Goal: Obtain resource: Obtain resource

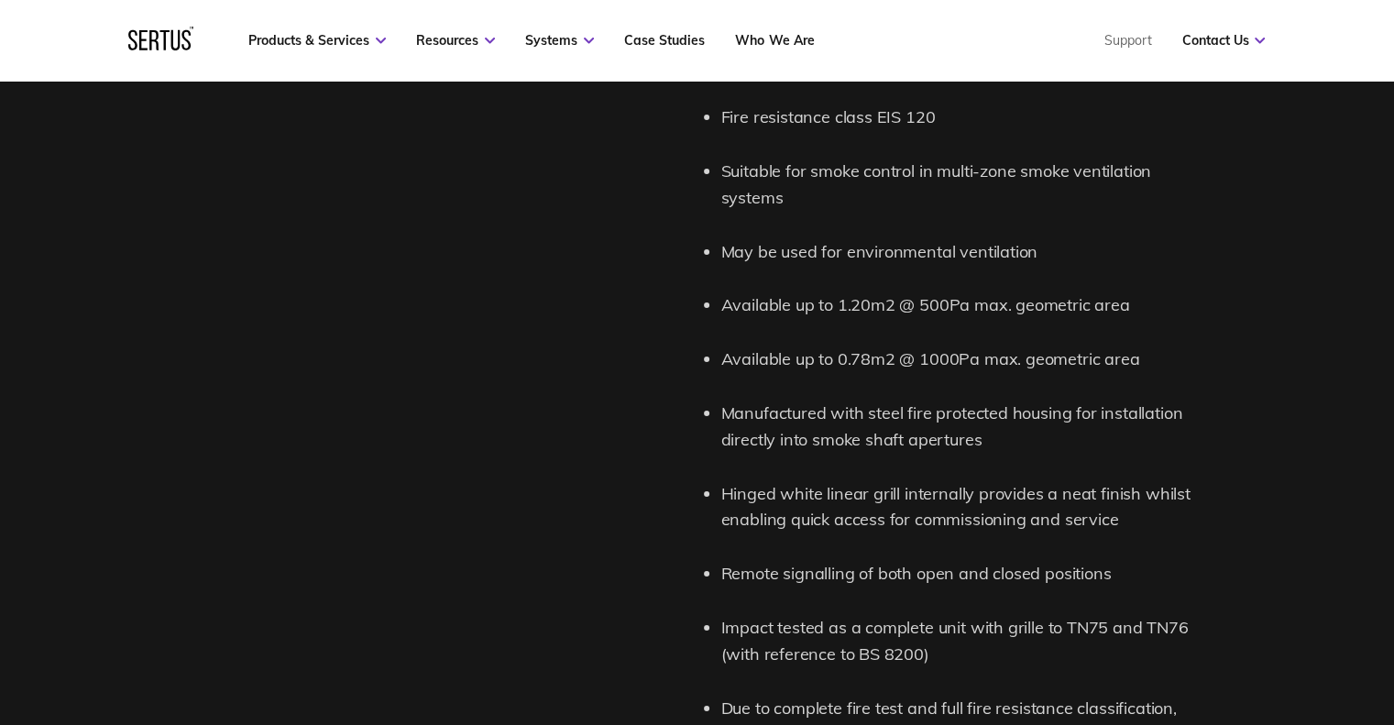
scroll to position [2292, 0]
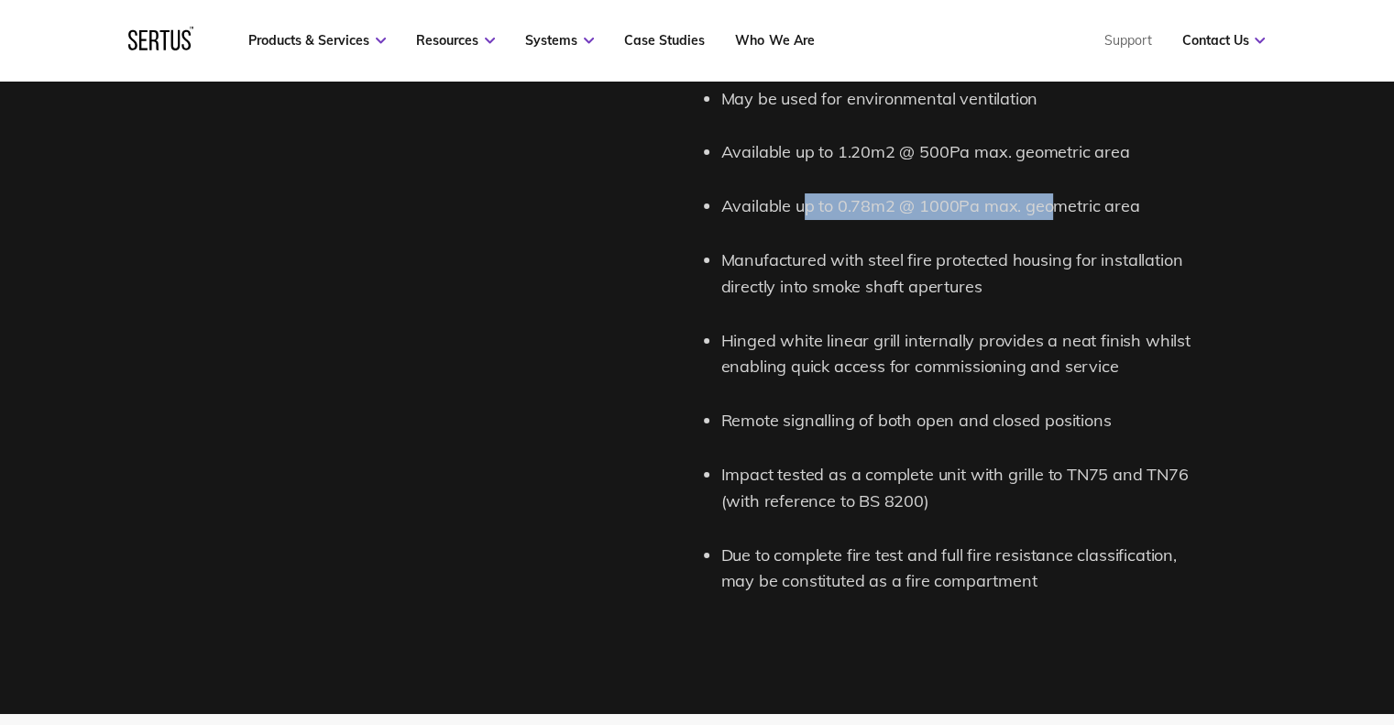
drag, startPoint x: 807, startPoint y: 208, endPoint x: 1056, endPoint y: 204, distance: 249.4
click at [1056, 204] on li "Available up to 0.78m2 @ 1000Pa max. geometric area" at bounding box center [960, 206] width 477 height 27
drag, startPoint x: 735, startPoint y: 215, endPoint x: 996, endPoint y: 205, distance: 260.5
click at [996, 205] on li "Available up to 0.78m2 @ 1000Pa max. geometric area" at bounding box center [960, 206] width 477 height 27
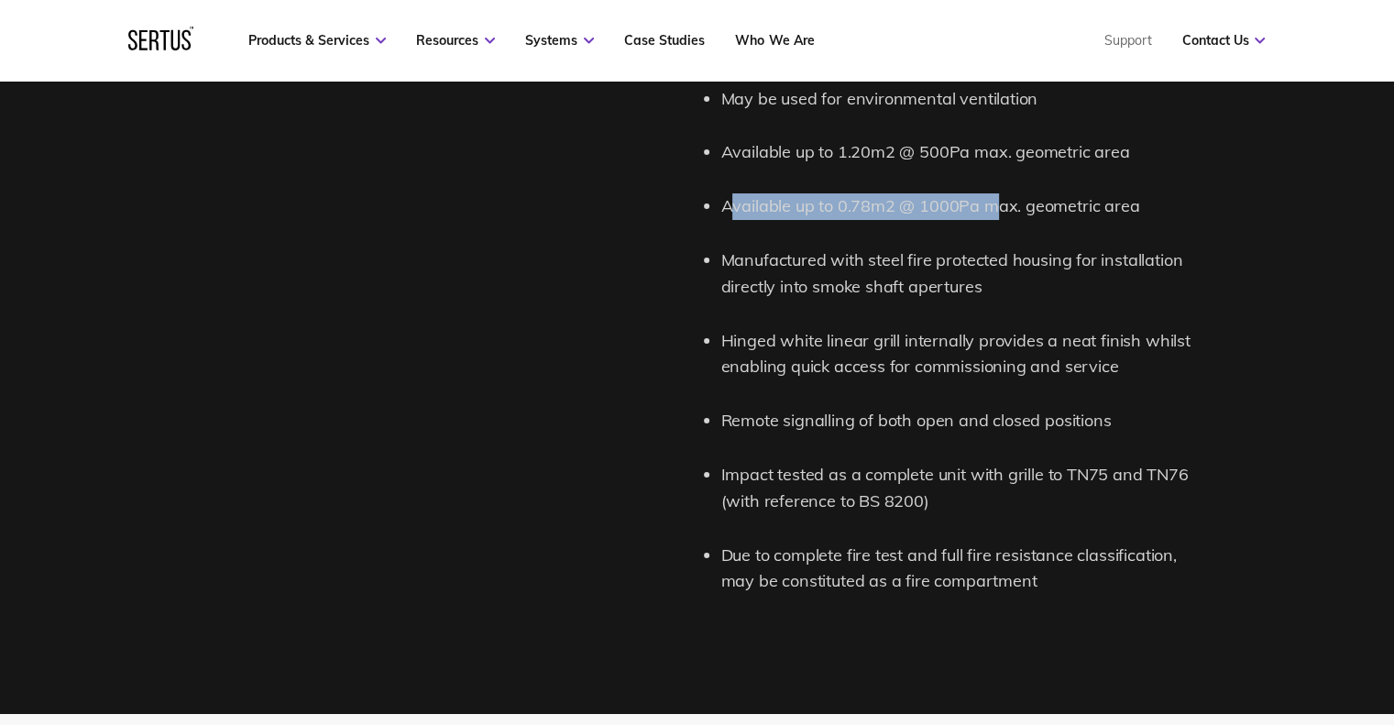
click at [996, 205] on li "Available up to 0.78m2 @ 1000Pa max. geometric area" at bounding box center [960, 206] width 477 height 27
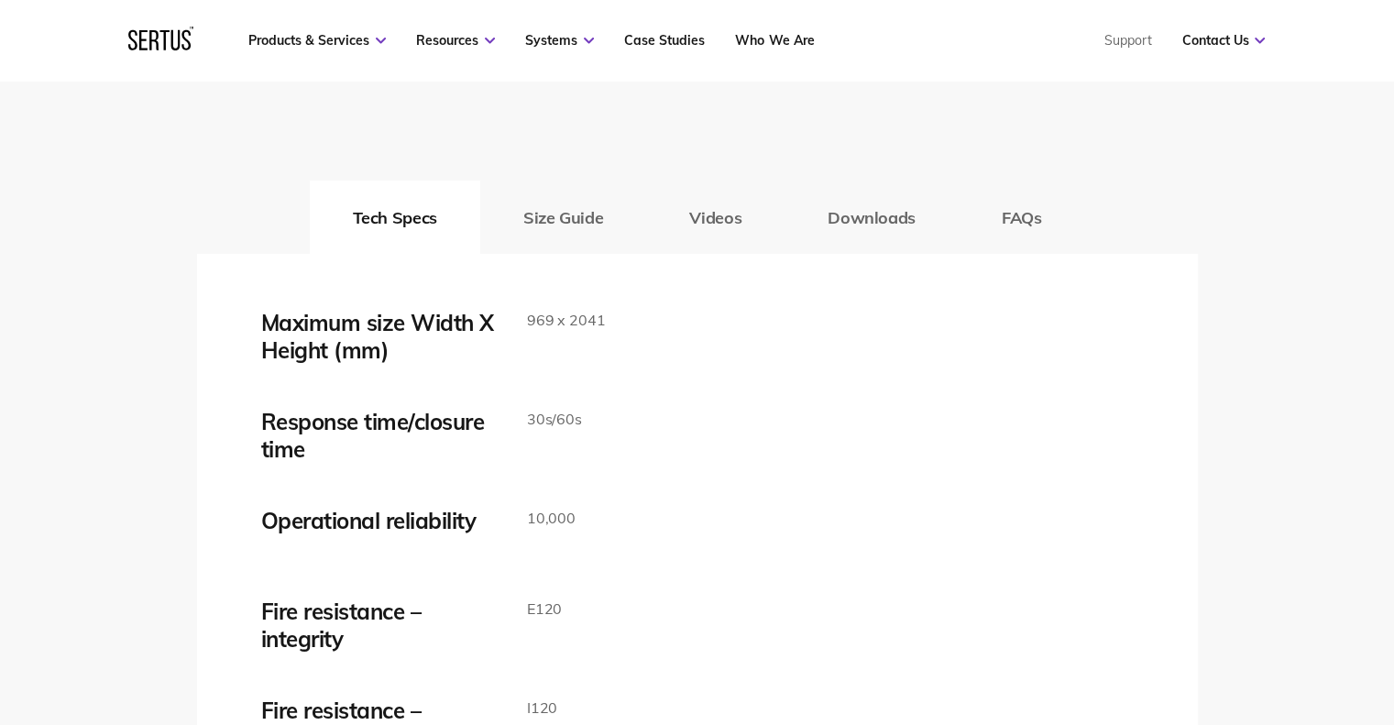
scroll to position [3056, 0]
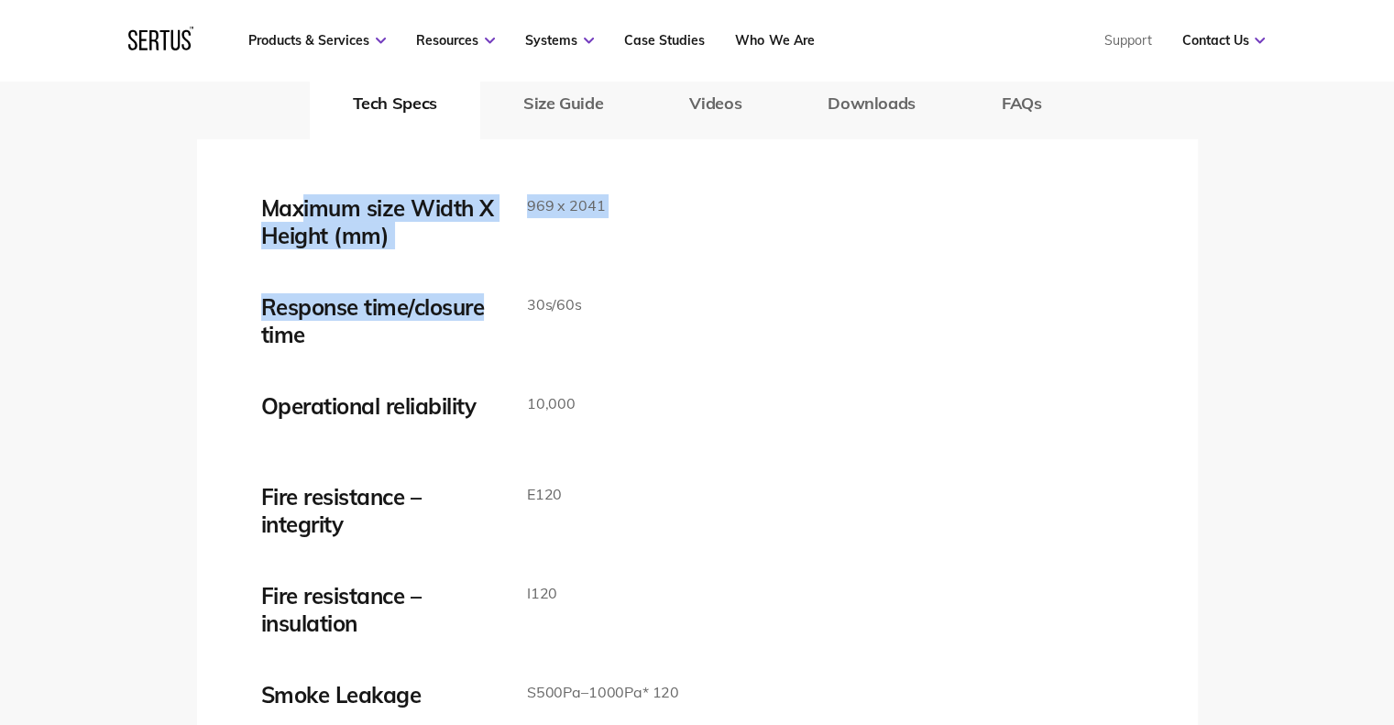
drag, startPoint x: 300, startPoint y: 217, endPoint x: 513, endPoint y: 270, distance: 220.1
click at [513, 270] on div "Maximum size Width X Height (mm) 969 x 2041 Response time/closure time 30s/60s …" at bounding box center [697, 676] width 873 height 964
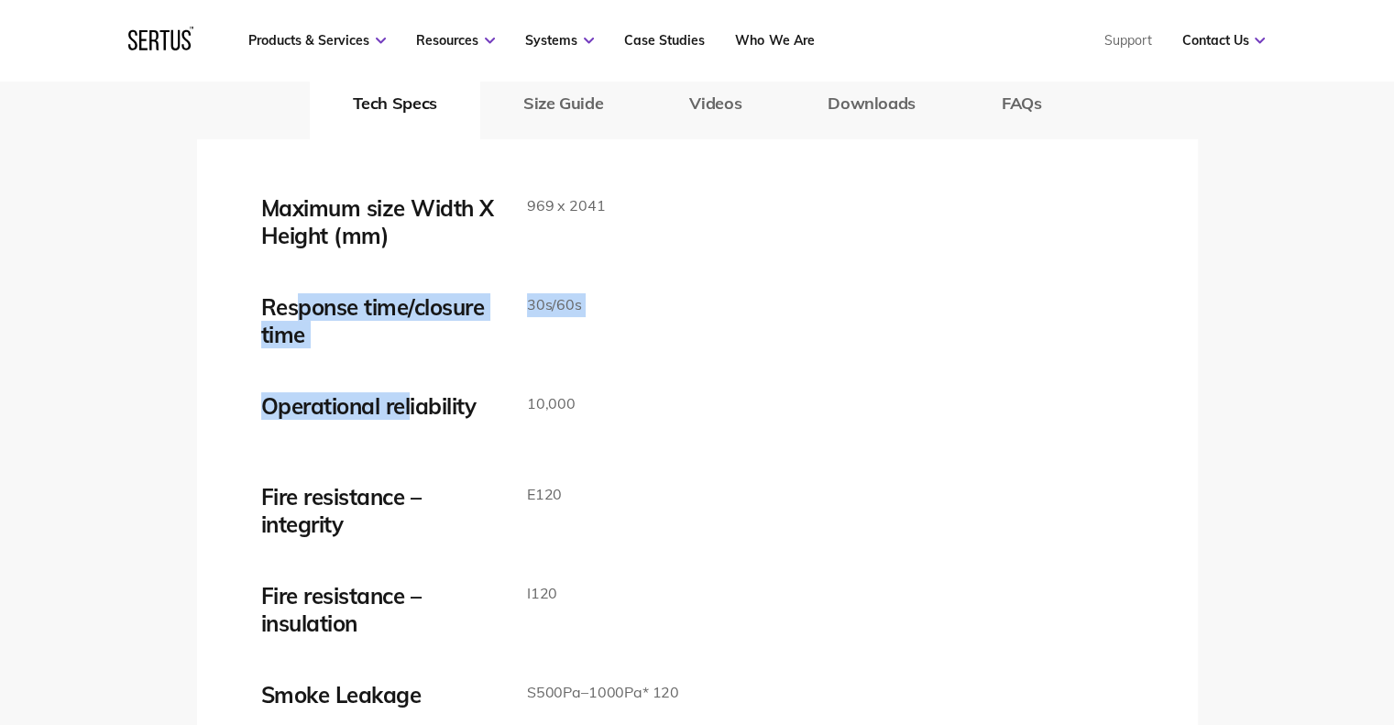
drag, startPoint x: 391, startPoint y: 340, endPoint x: 412, endPoint y: 349, distance: 22.2
click at [412, 349] on div "Maximum size Width X Height (mm) 969 x 2041 Response time/closure time 30s/60s …" at bounding box center [697, 676] width 873 height 964
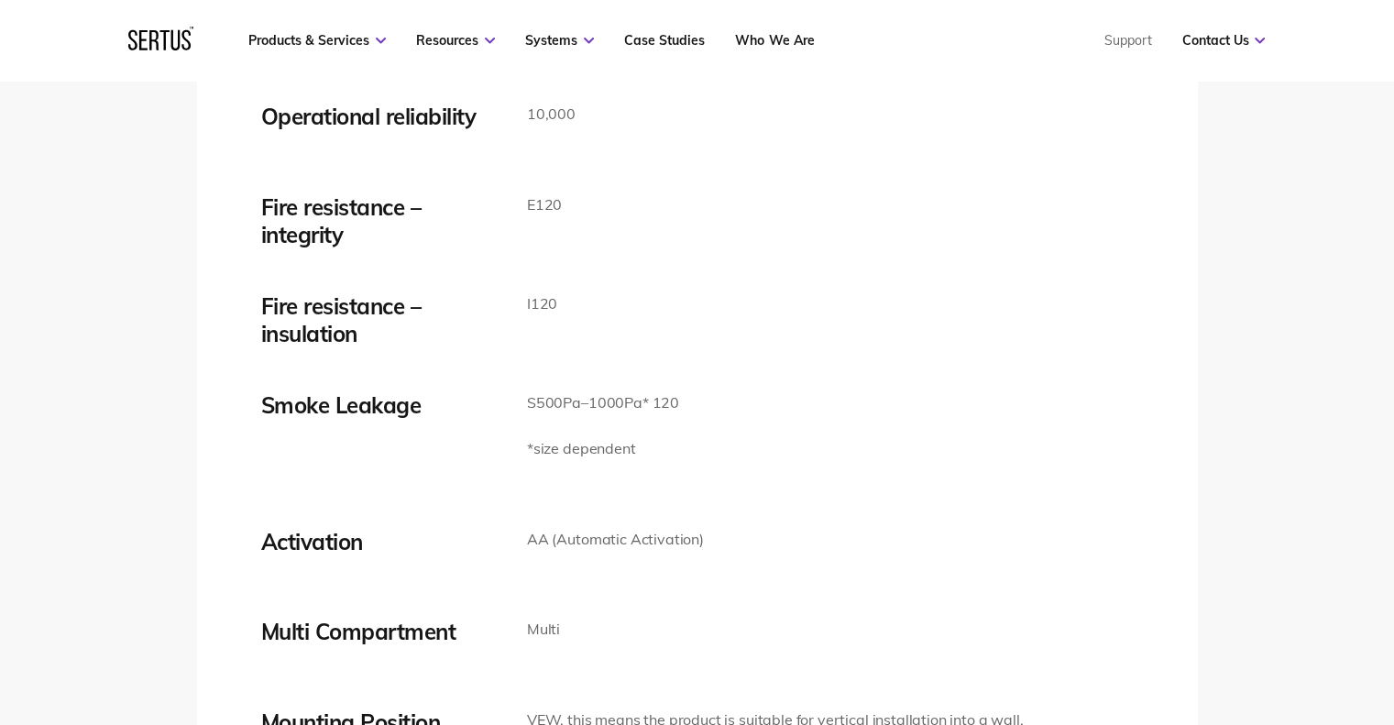
scroll to position [3361, 0]
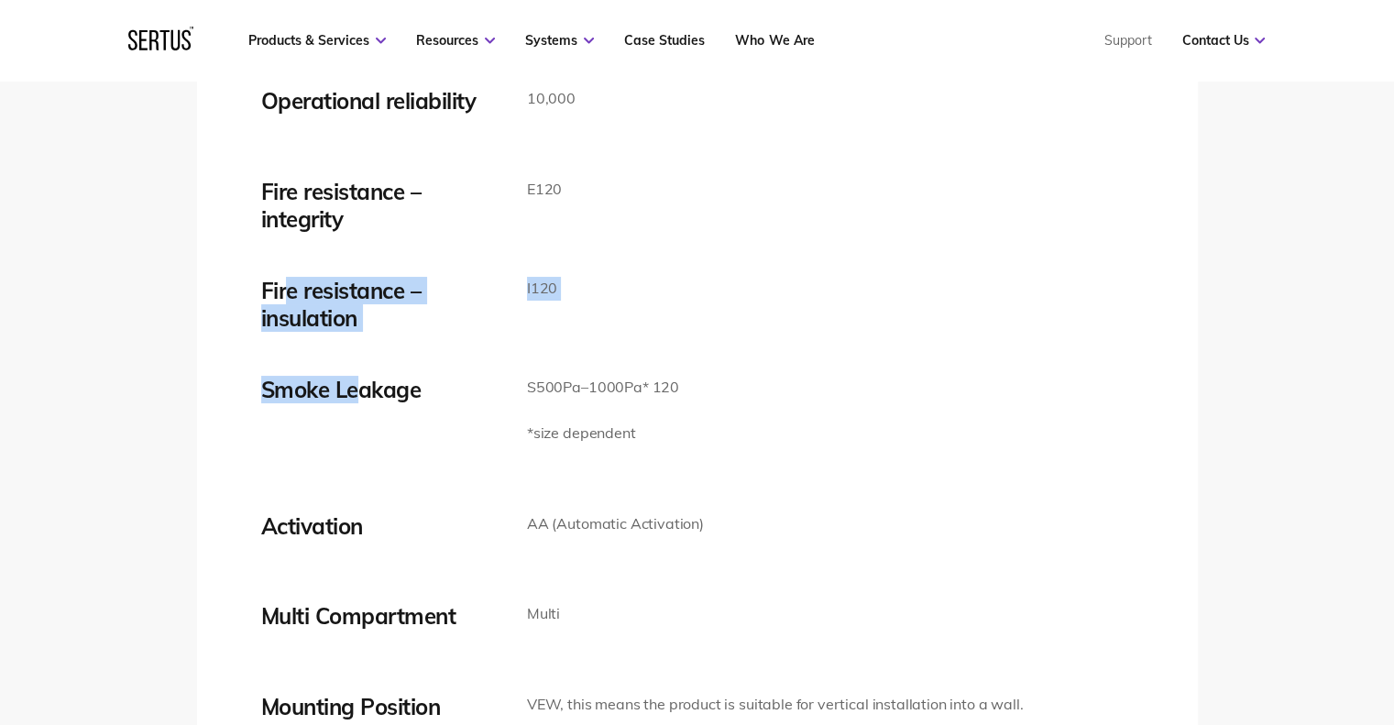
drag, startPoint x: 291, startPoint y: 290, endPoint x: 357, endPoint y: 352, distance: 90.8
click at [357, 352] on div "Maximum size Width X Height (mm) 969 x 2041 Response time/closure time 30s/60s …" at bounding box center [697, 371] width 873 height 964
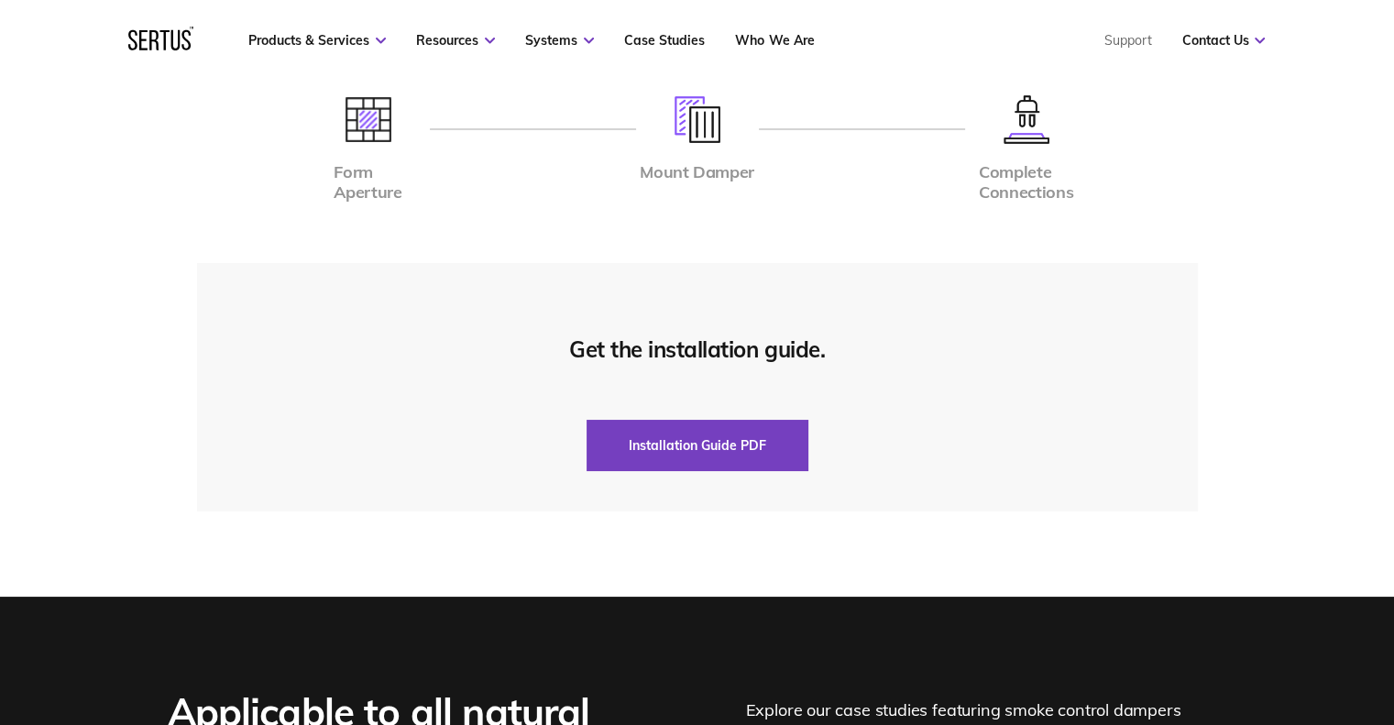
scroll to position [4126, 0]
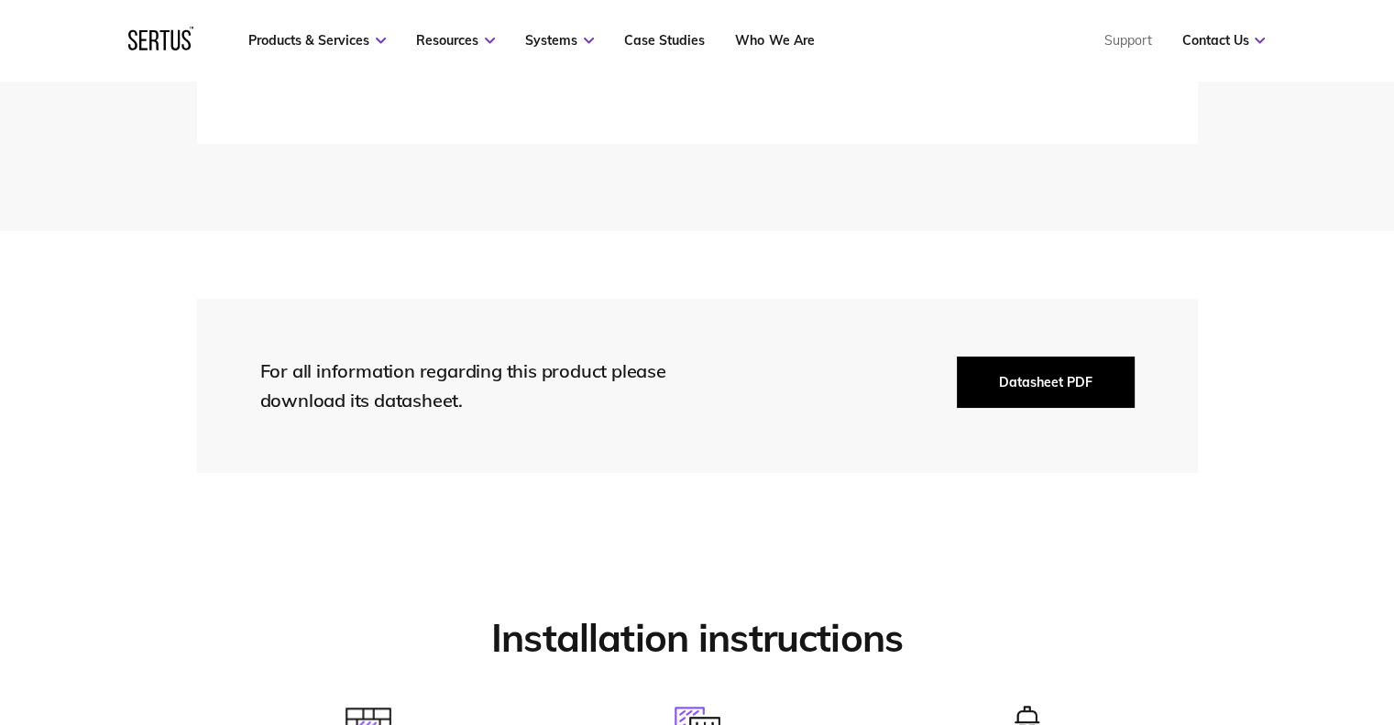
click at [1033, 377] on button "Datasheet PDF" at bounding box center [1046, 382] width 178 height 51
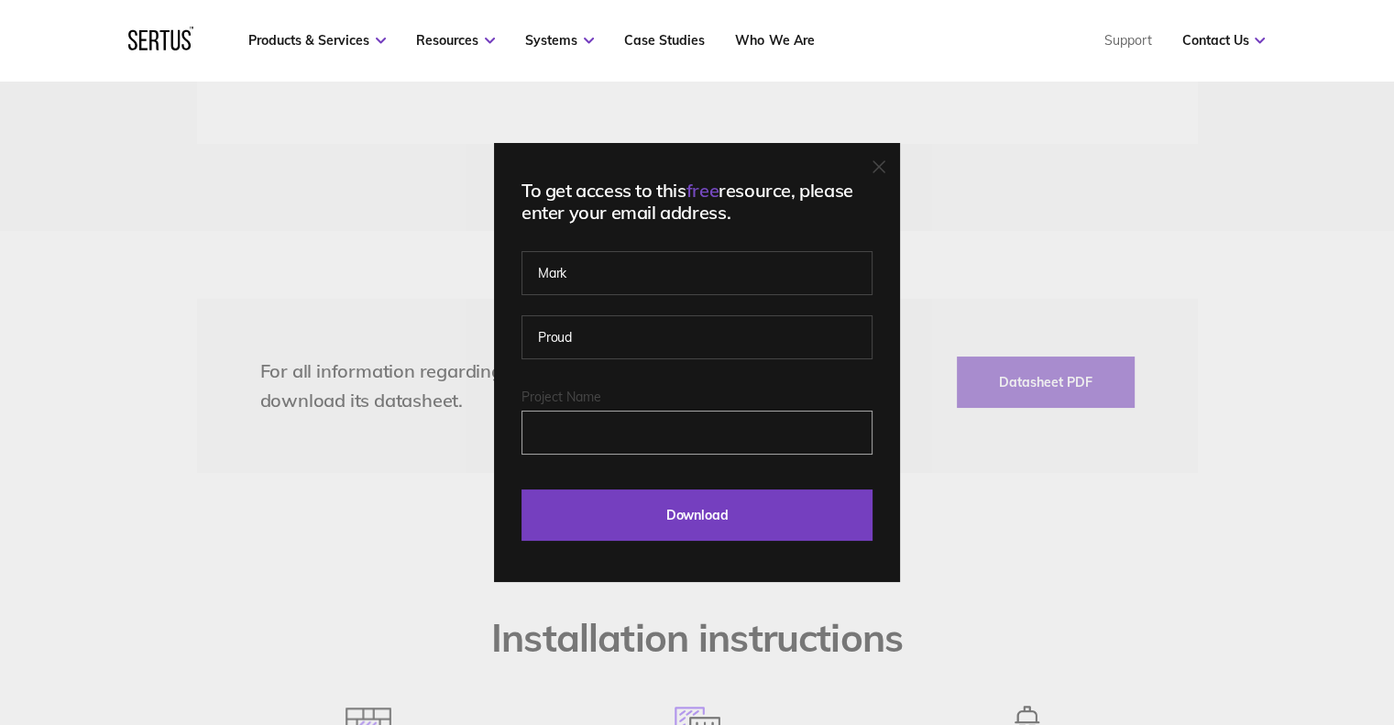
click at [756, 422] on input "Project Name" at bounding box center [697, 433] width 351 height 44
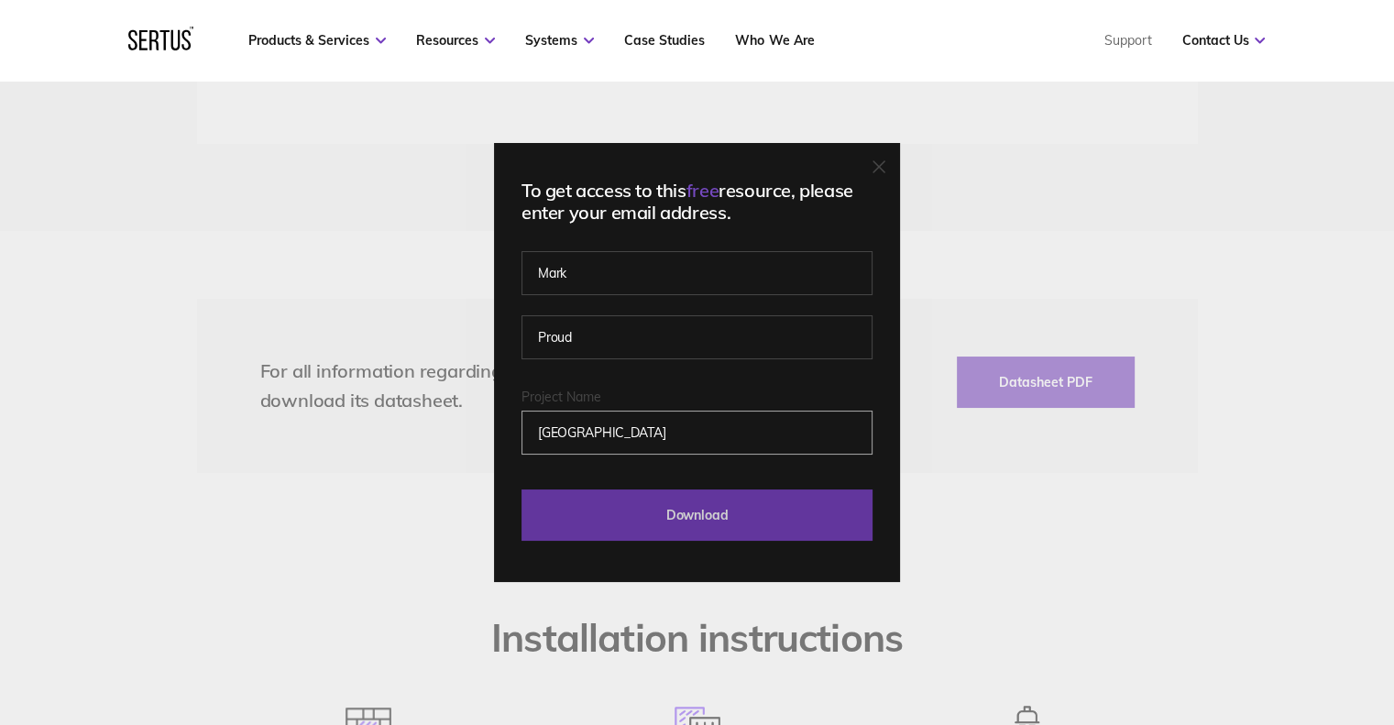
type input "[GEOGRAPHIC_DATA]"
click at [766, 525] on input "Download" at bounding box center [697, 515] width 351 height 51
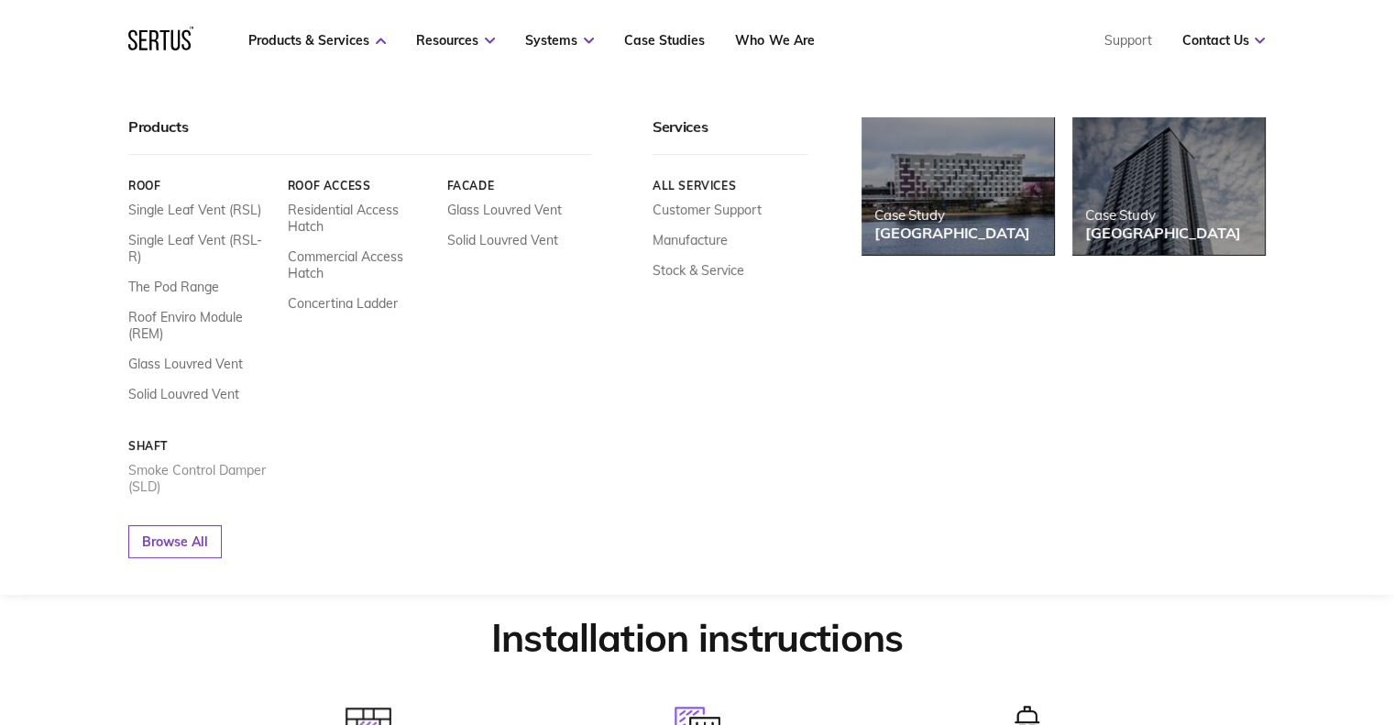
click at [201, 462] on link "Smoke Control Damper (SLD)" at bounding box center [201, 478] width 146 height 33
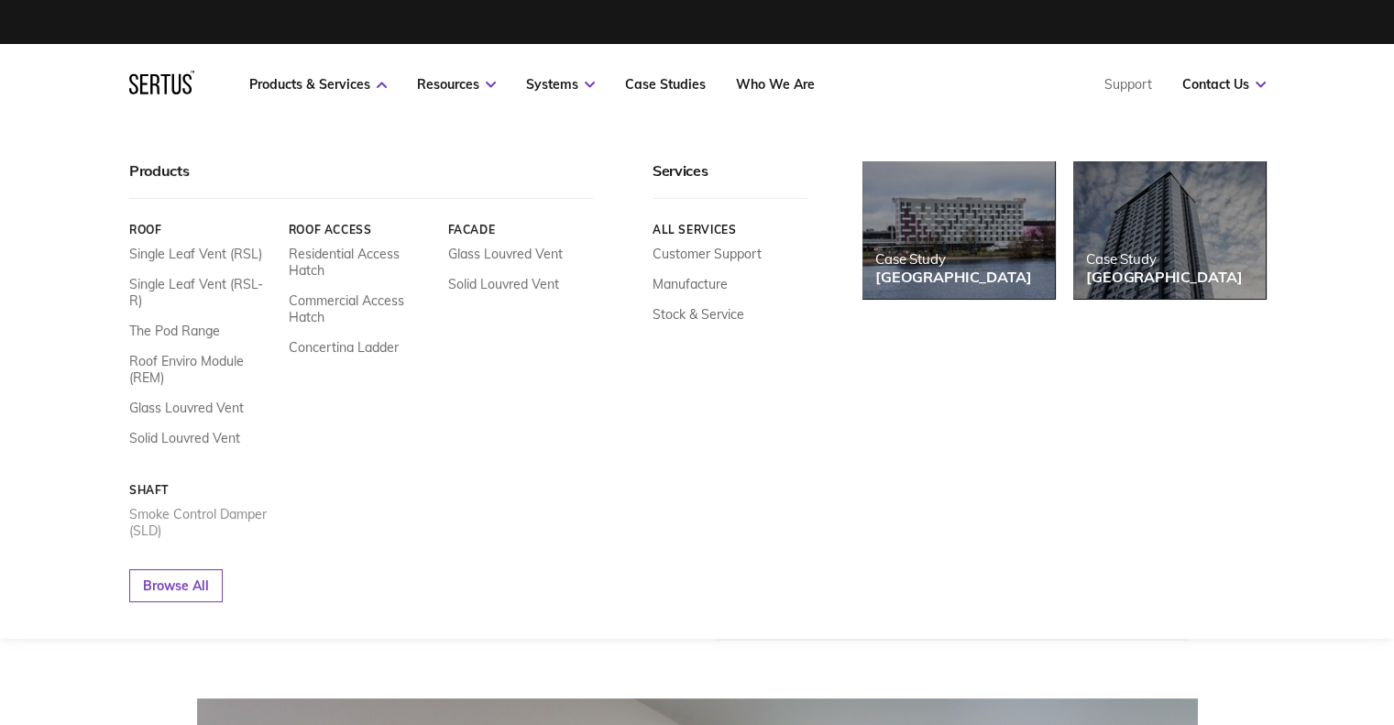
click at [207, 506] on link "Smoke Control Damper (SLD)" at bounding box center [202, 522] width 146 height 33
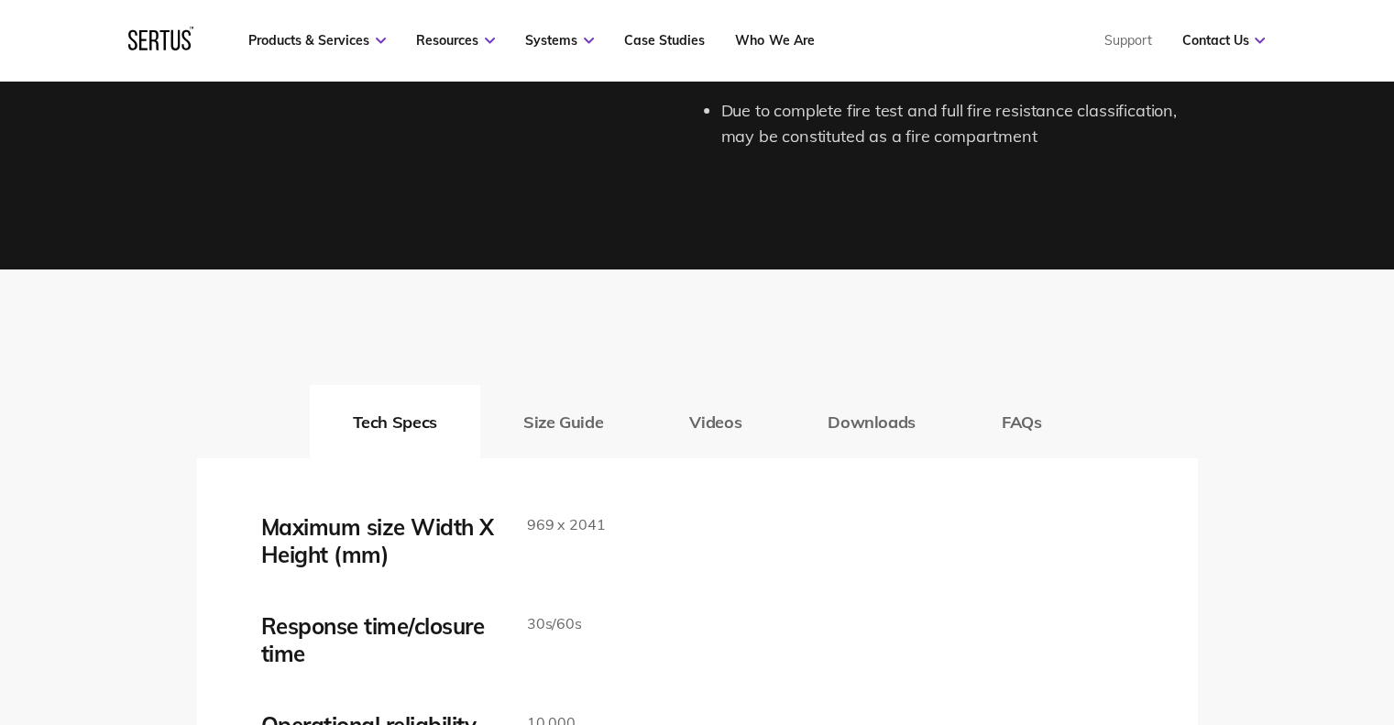
scroll to position [2903, 0]
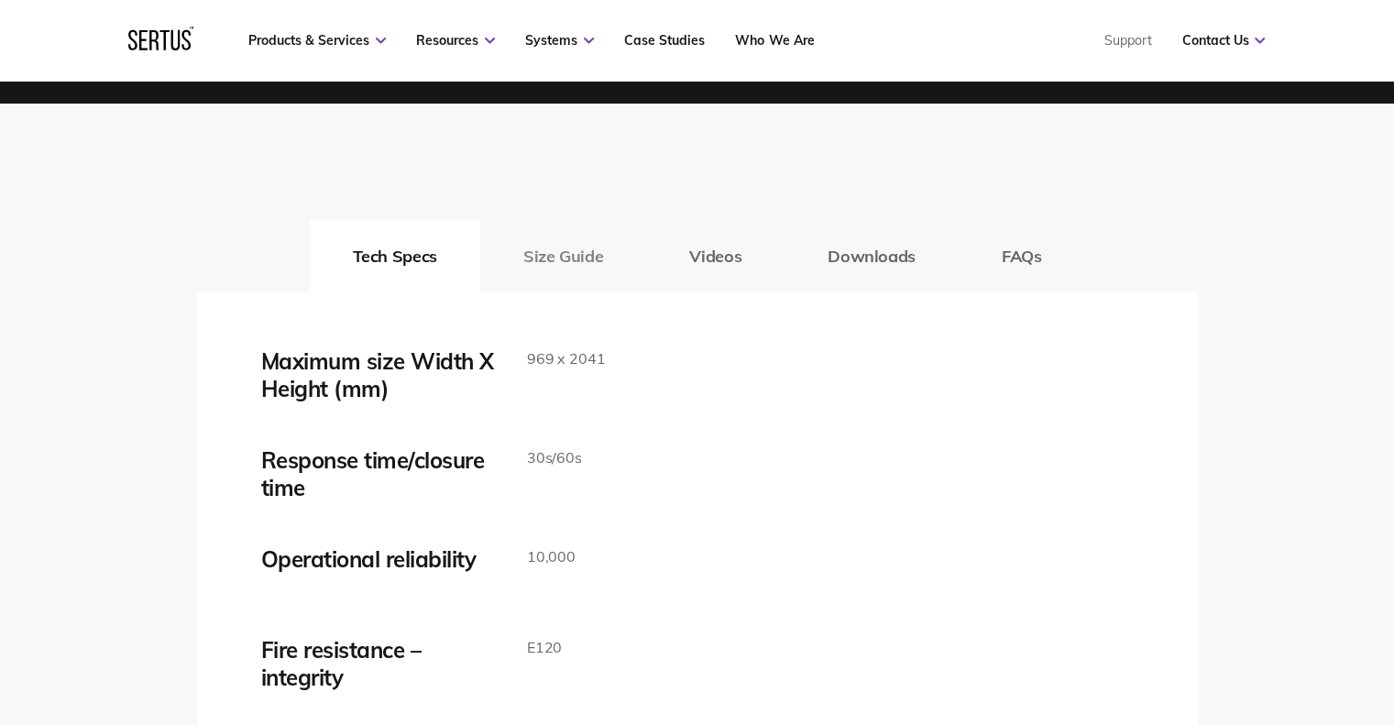
click at [573, 270] on button "Size Guide" at bounding box center [563, 255] width 166 height 73
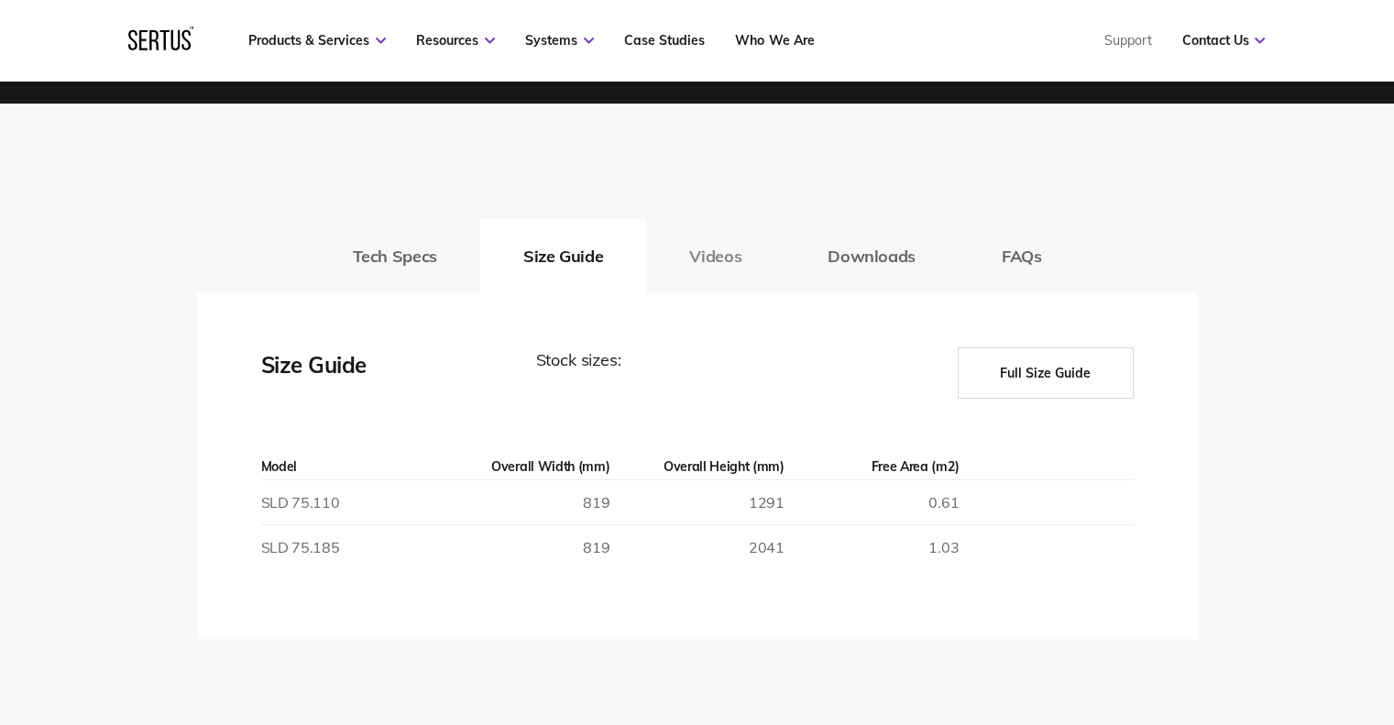
click at [744, 263] on button "Videos" at bounding box center [715, 255] width 138 height 73
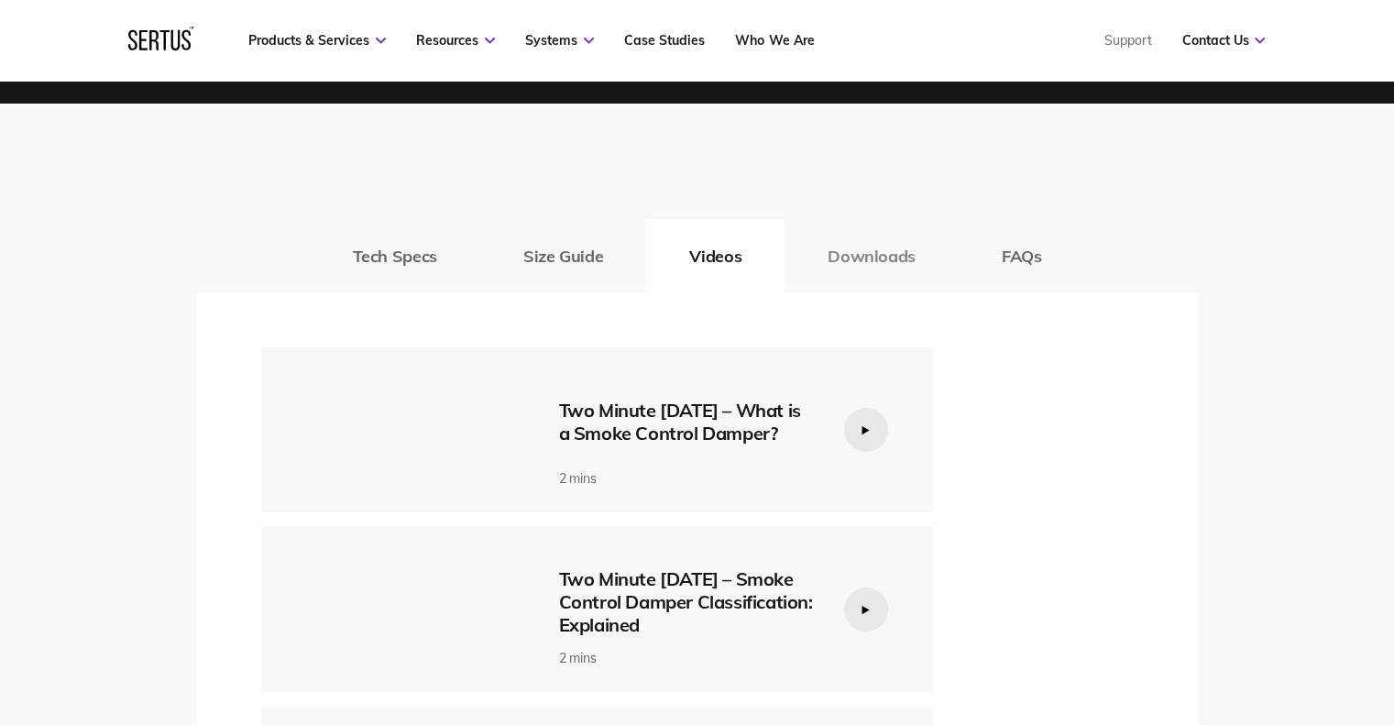
click at [862, 269] on button "Downloads" at bounding box center [872, 255] width 174 height 73
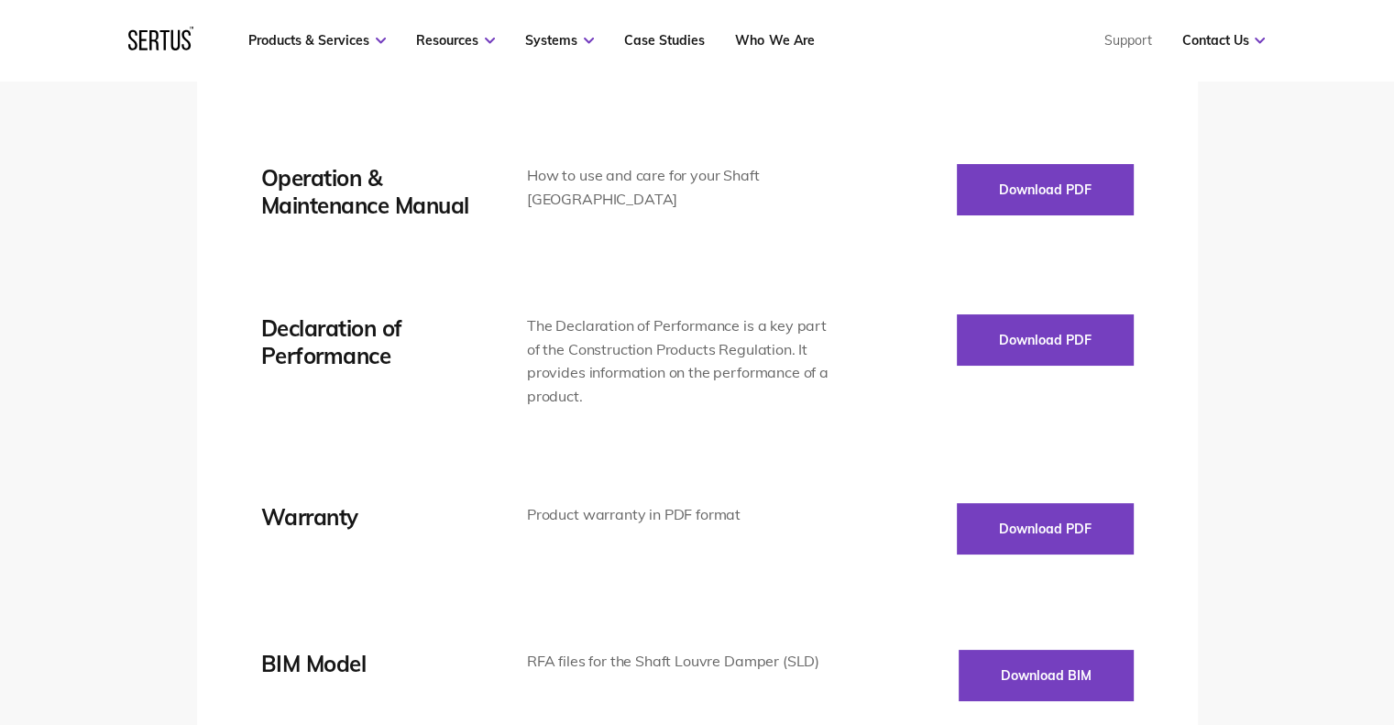
scroll to position [3514, 0]
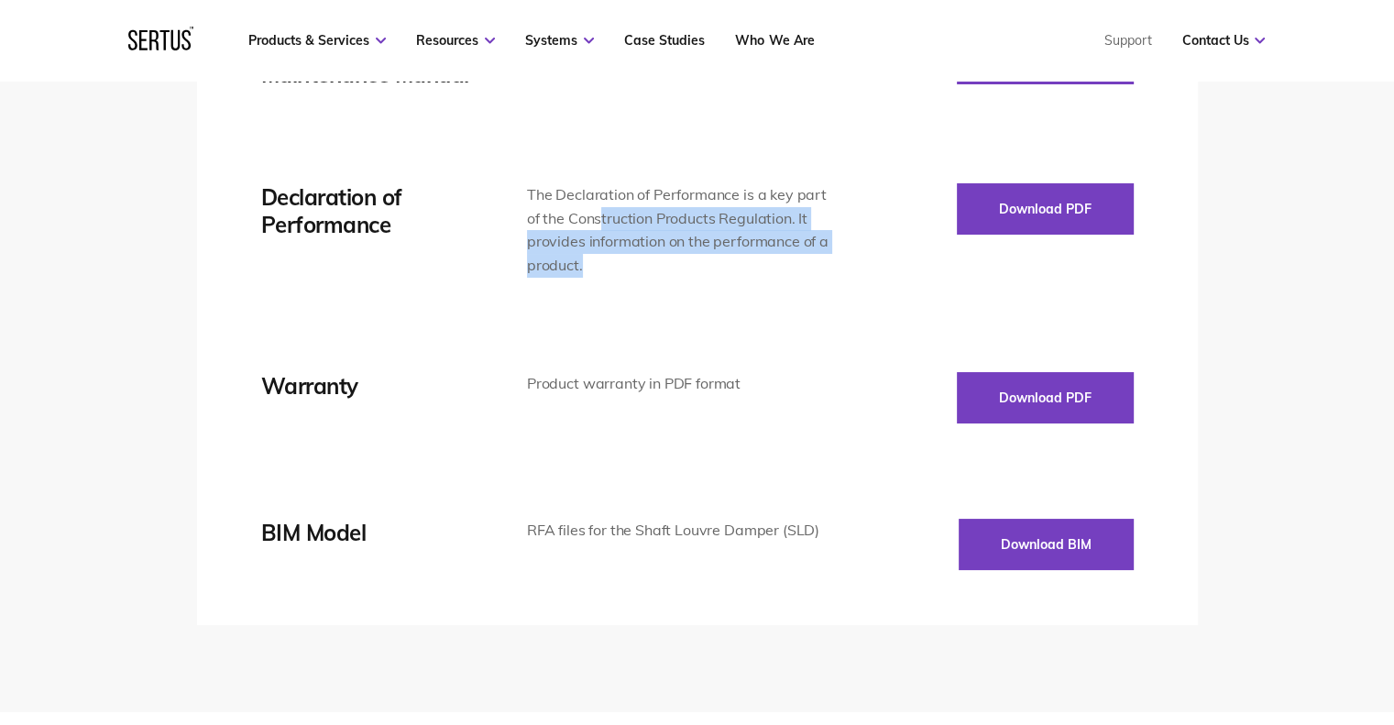
drag, startPoint x: 601, startPoint y: 208, endPoint x: 642, endPoint y: 264, distance: 69.0
click at [642, 264] on div "The Declaration of Performance is a key part of the Construction Products Regul…" at bounding box center [678, 230] width 303 height 94
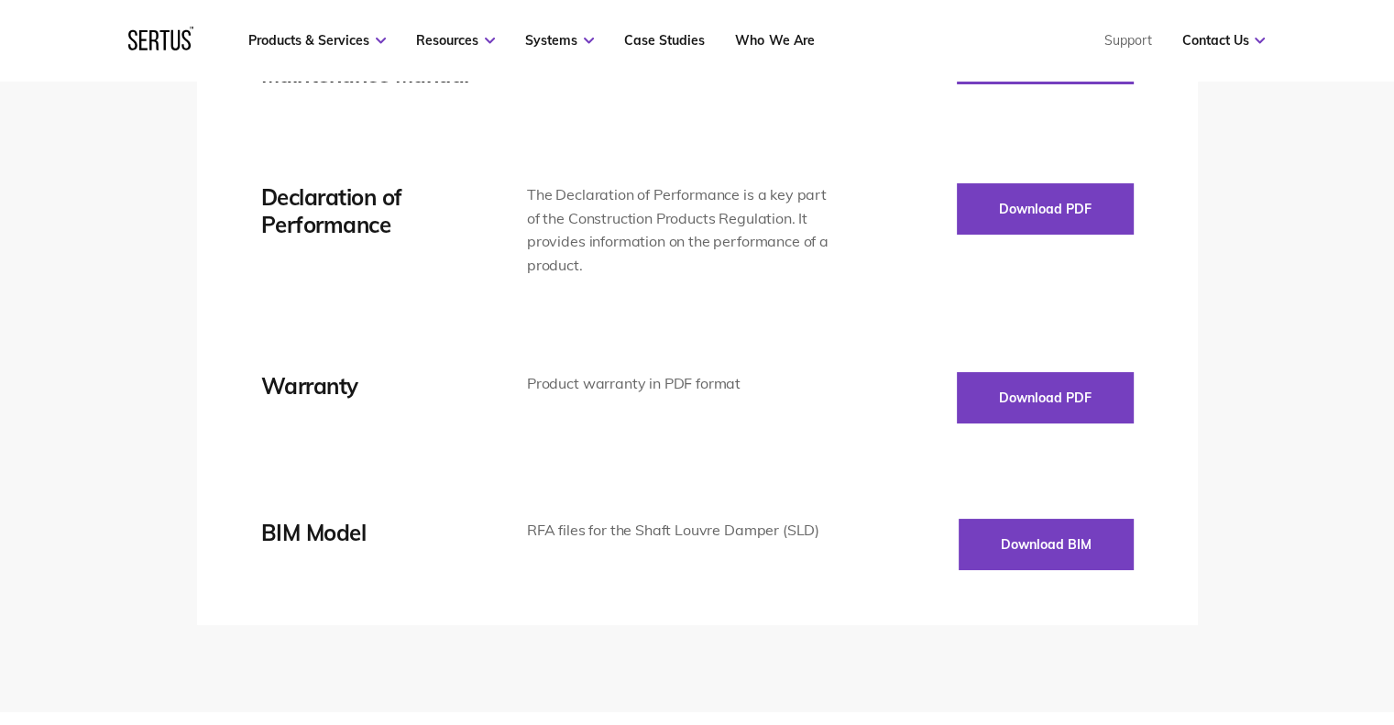
scroll to position [3056, 0]
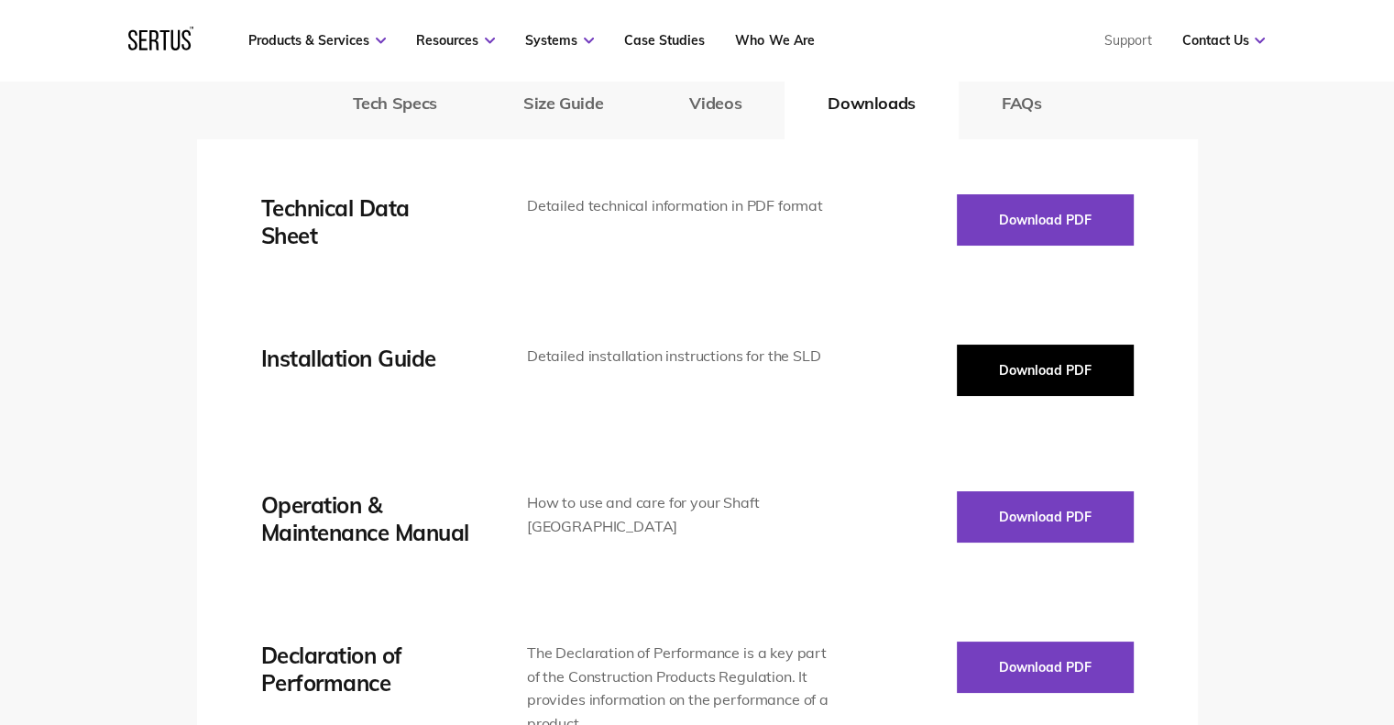
click at [1081, 380] on button "Download PDF" at bounding box center [1045, 370] width 177 height 51
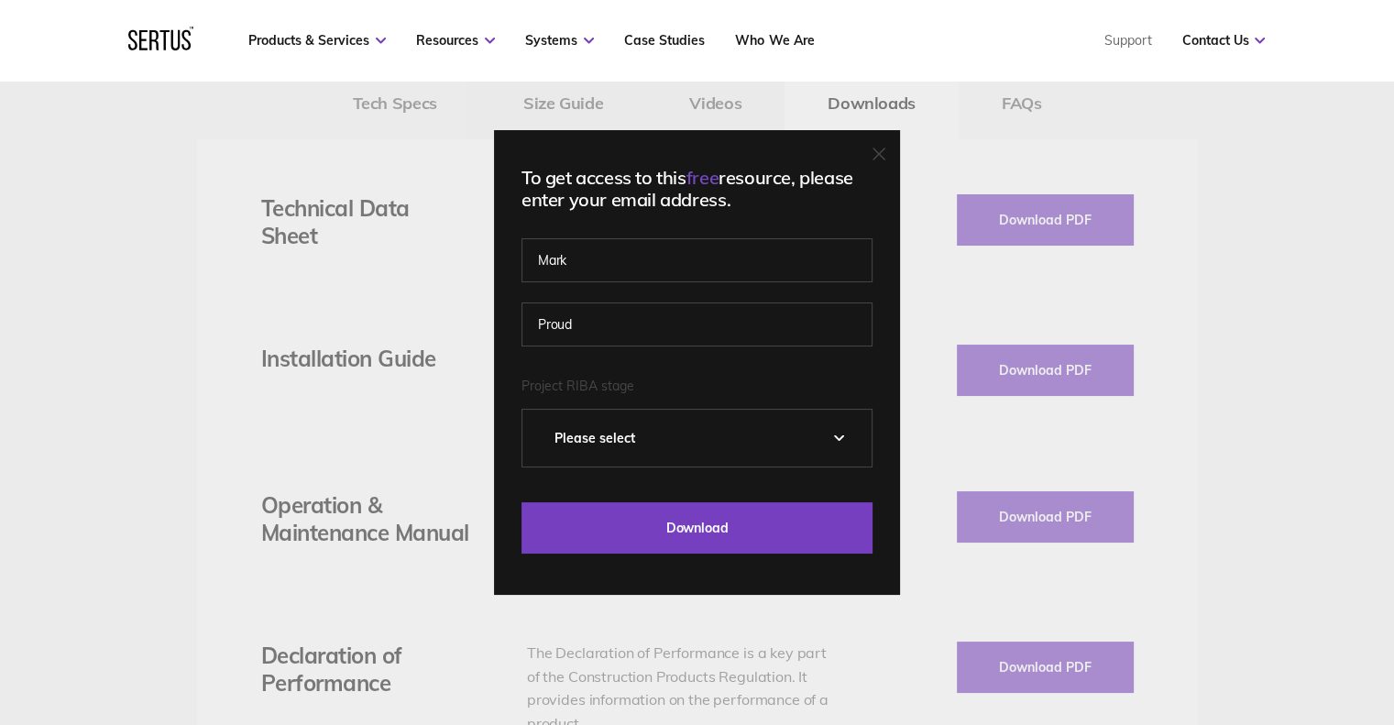
click at [667, 441] on select "Please Select 0 – Strategic Definition 1 - Preparation & Brief 2 - Concept Desi…" at bounding box center [697, 438] width 349 height 57
select select "4 - Technical Design"
click at [529, 410] on select "Please Select 0 – Strategic Definition 1 - Preparation & Brief 2 - Concept Desi…" at bounding box center [697, 438] width 349 height 57
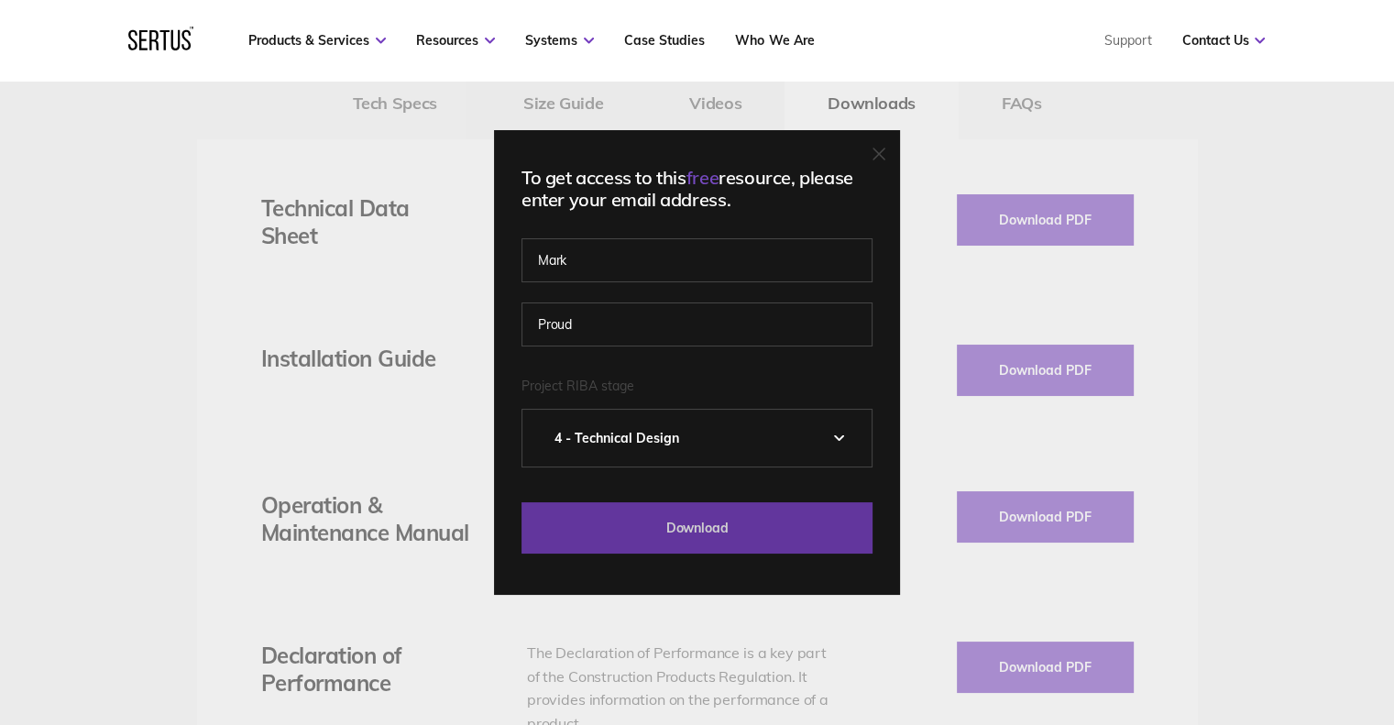
click at [666, 512] on input "Download" at bounding box center [697, 527] width 351 height 51
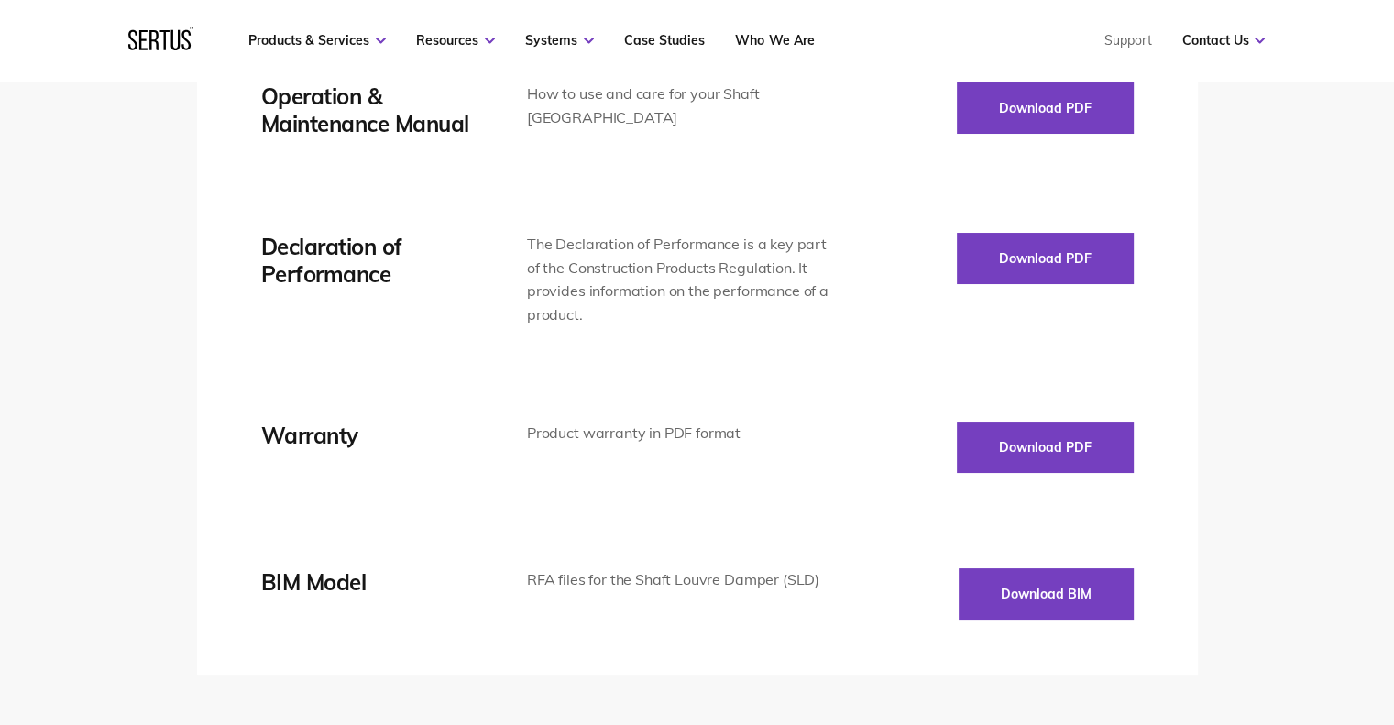
scroll to position [3514, 0]
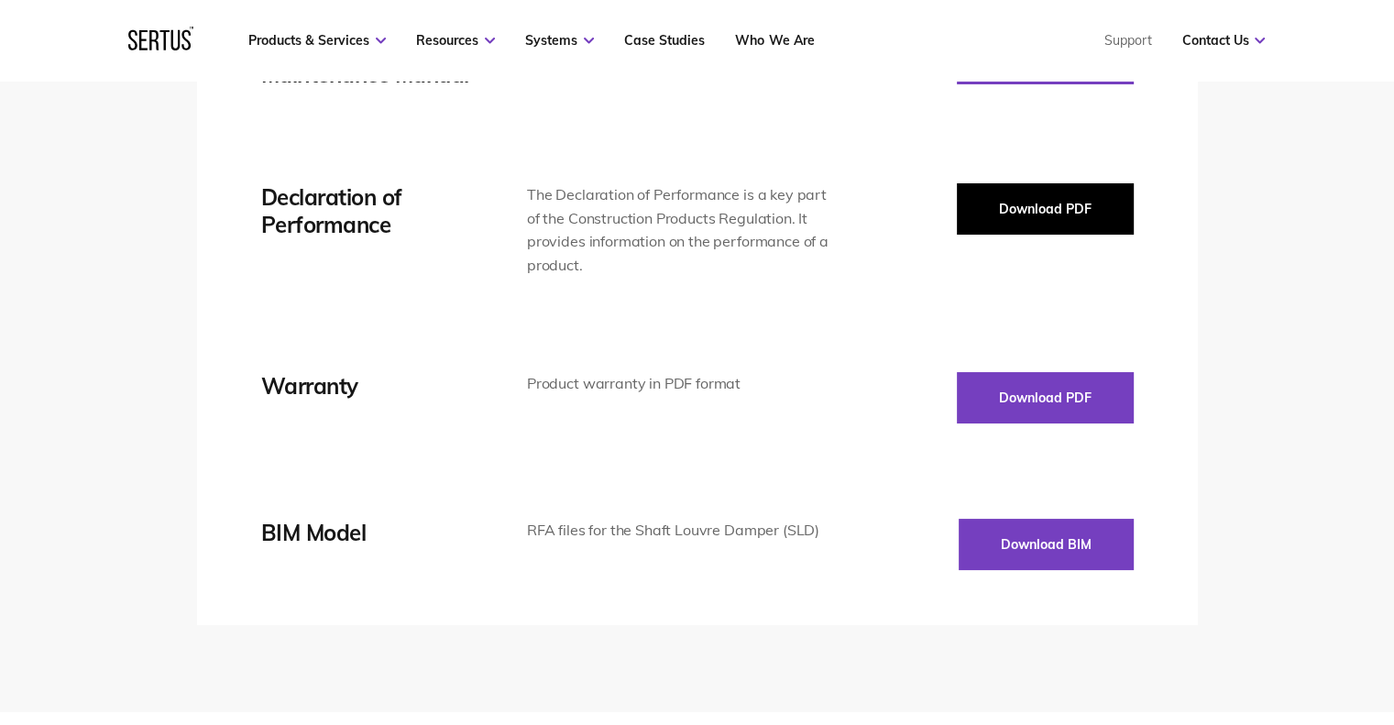
click at [1102, 208] on button "Download PDF" at bounding box center [1045, 208] width 177 height 51
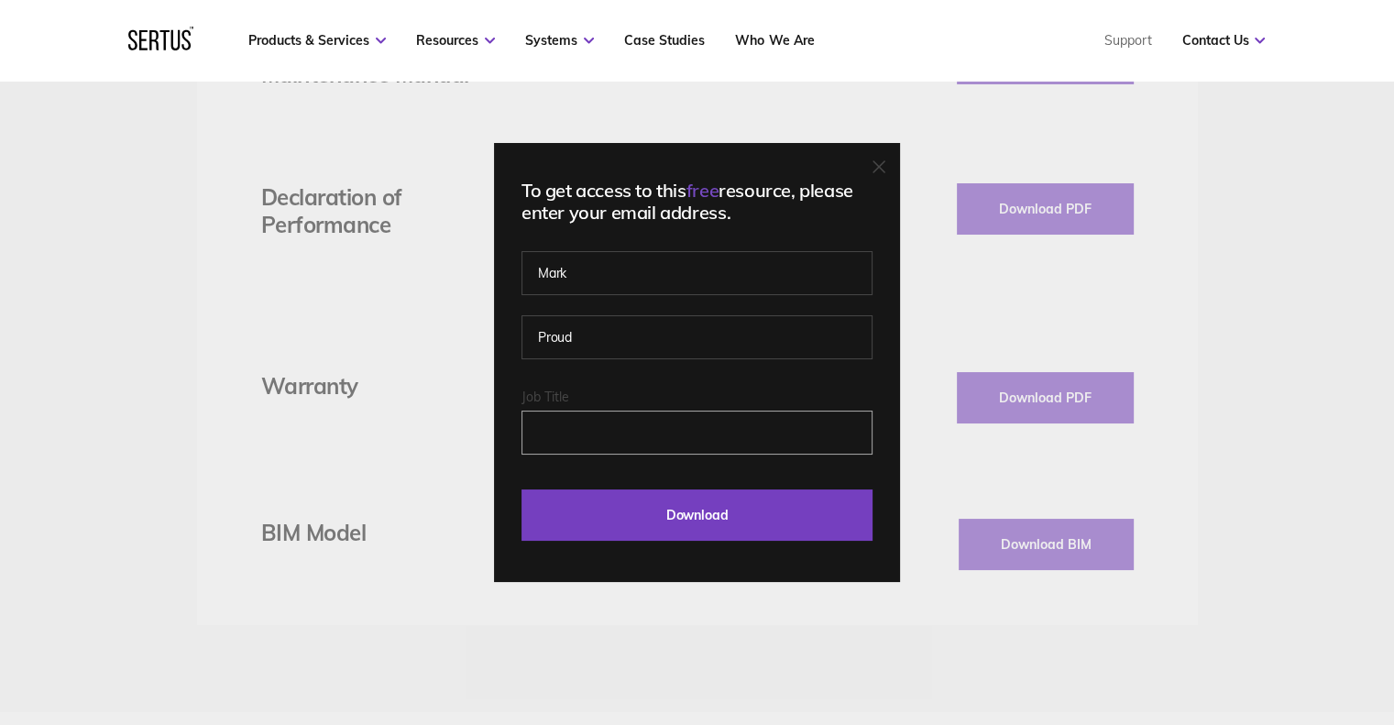
click at [676, 437] on input "Job Title" at bounding box center [697, 433] width 351 height 44
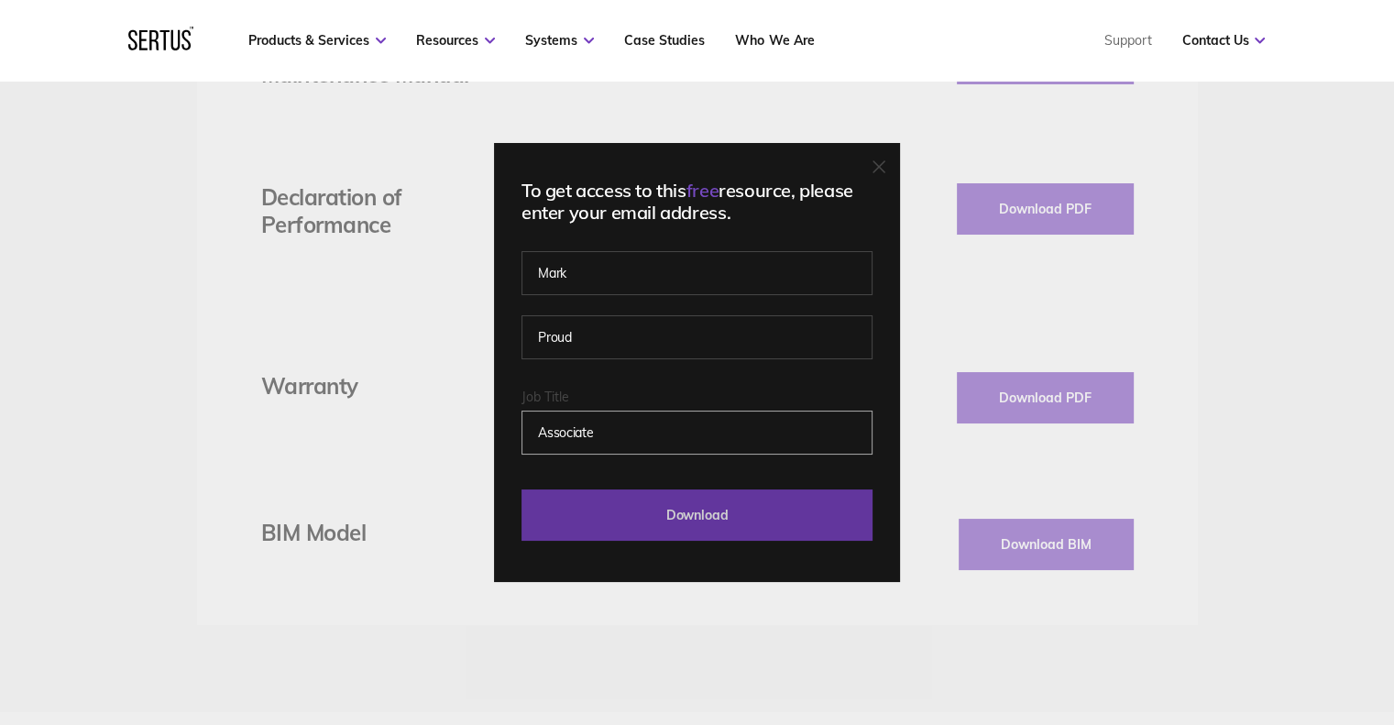
type input "Associate"
click at [722, 491] on input "Download" at bounding box center [697, 515] width 351 height 51
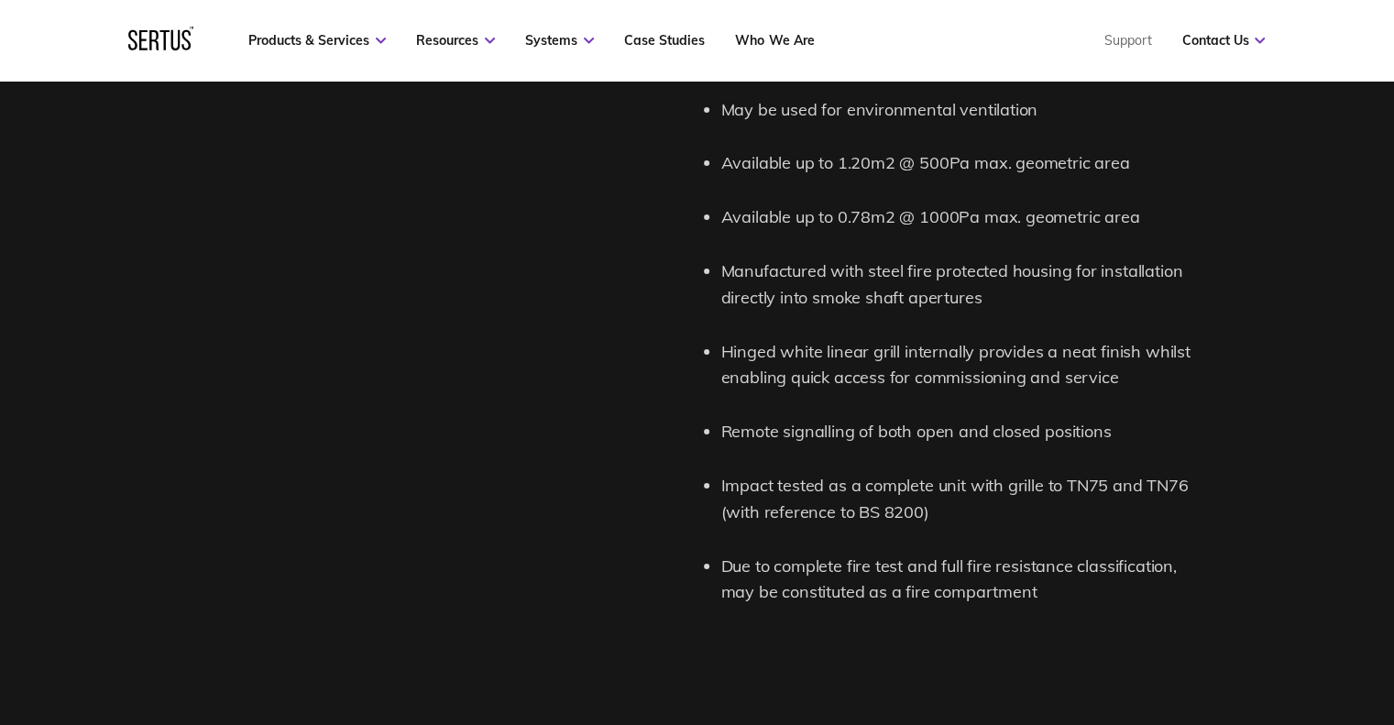
scroll to position [2292, 0]
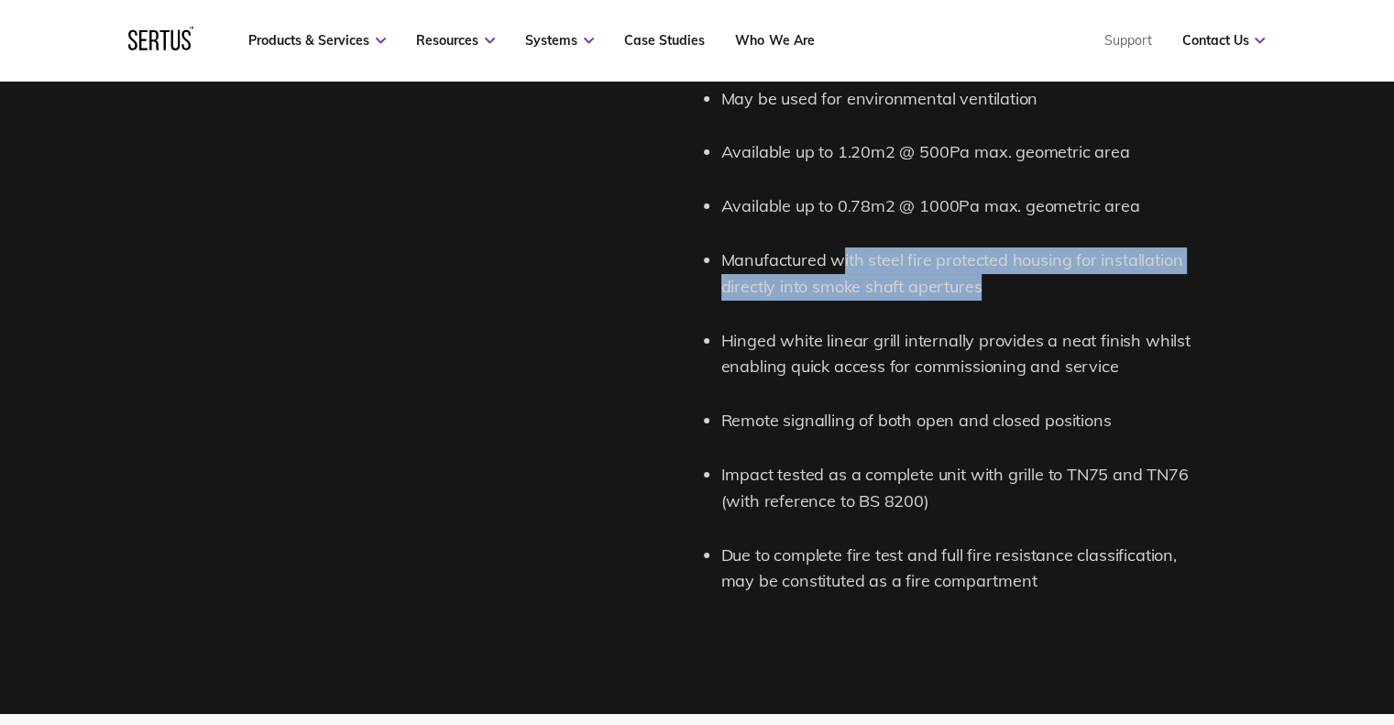
drag, startPoint x: 845, startPoint y: 261, endPoint x: 1011, endPoint y: 285, distance: 167.6
click at [1011, 285] on li "Manufactured with steel fire protected housing for installation directly into s…" at bounding box center [960, 274] width 477 height 53
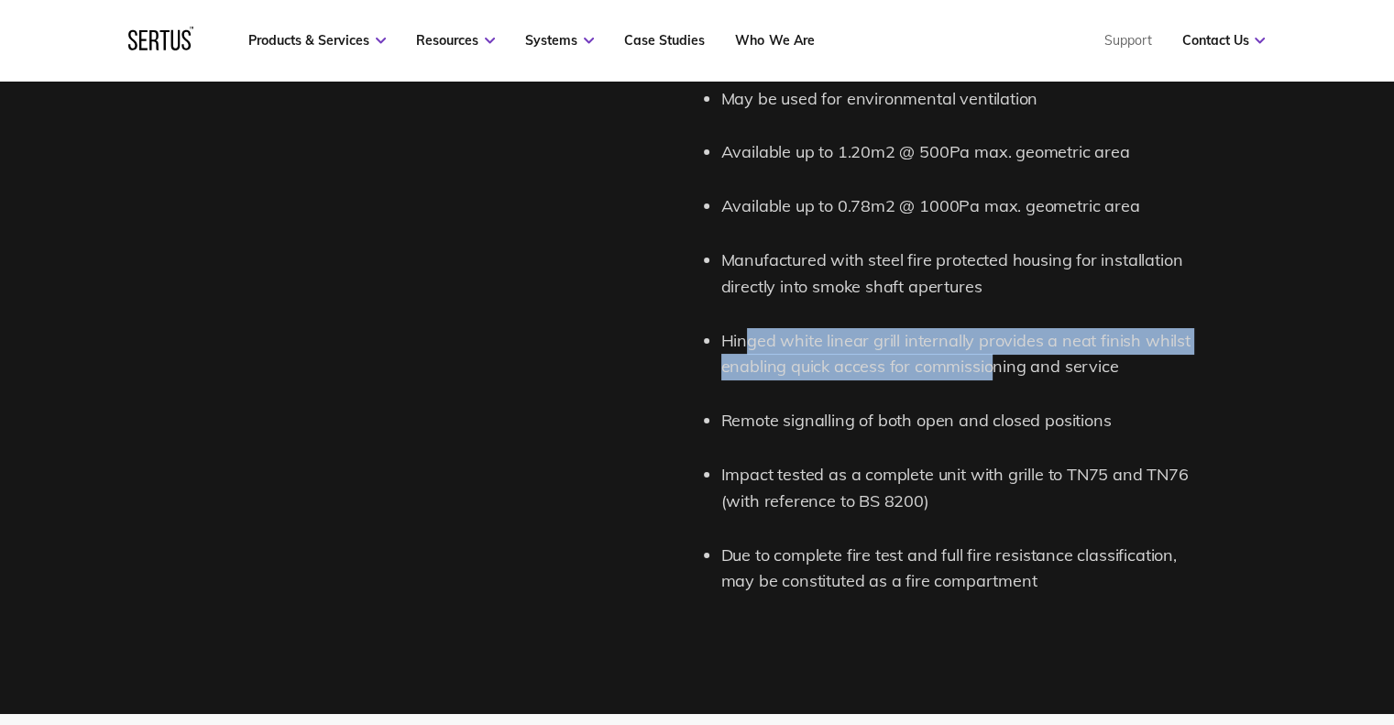
drag, startPoint x: 836, startPoint y: 344, endPoint x: 993, endPoint y: 358, distance: 157.4
click at [993, 358] on li "Hinged white linear grill internally provides a neat finish whilst enabling qui…" at bounding box center [960, 354] width 477 height 53
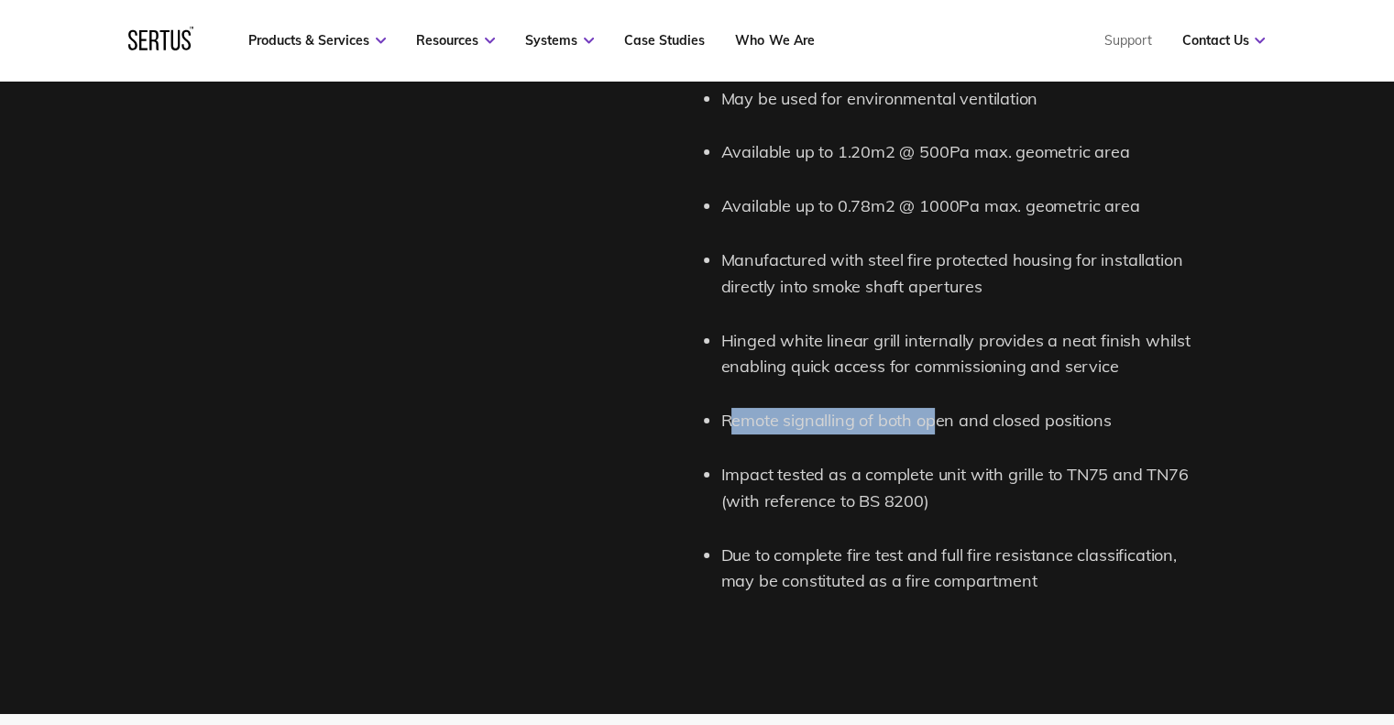
drag, startPoint x: 728, startPoint y: 428, endPoint x: 938, endPoint y: 426, distance: 210.0
click at [938, 426] on li "Remote signalling of both open and closed positions" at bounding box center [960, 421] width 477 height 27
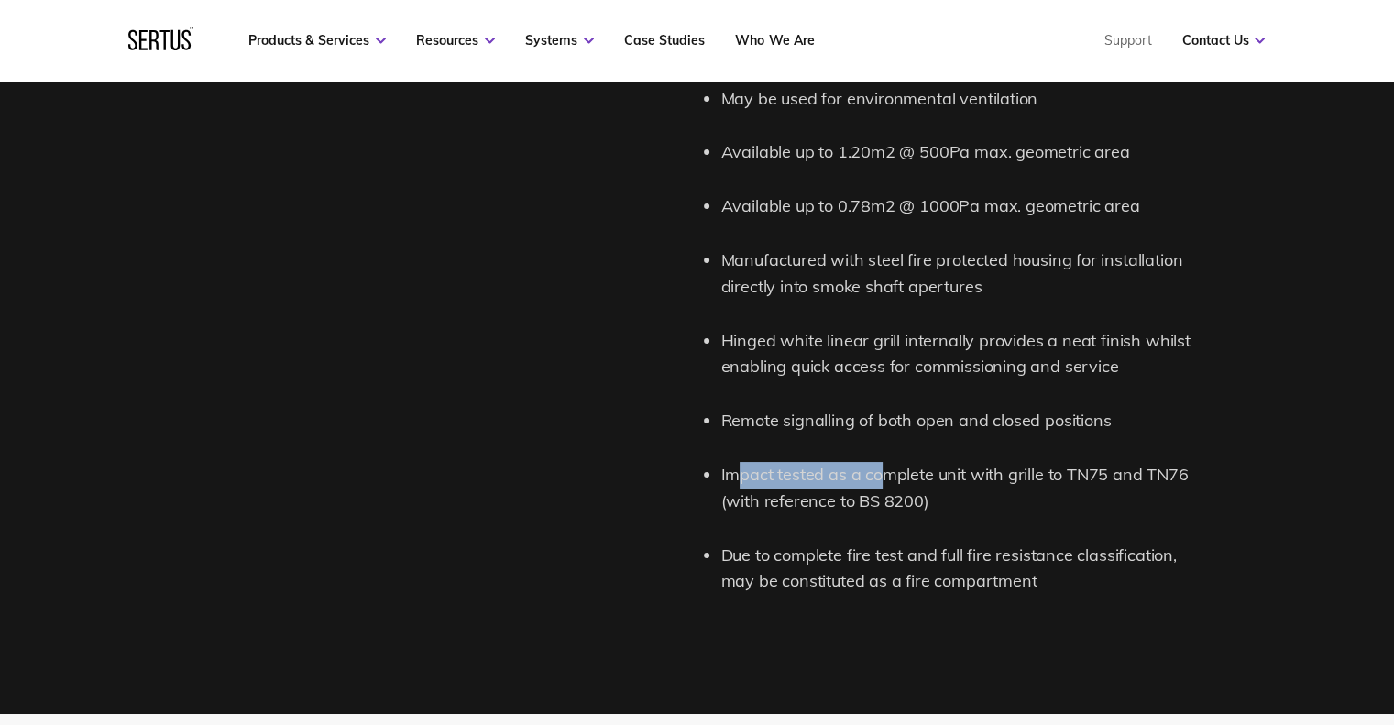
drag, startPoint x: 736, startPoint y: 468, endPoint x: 950, endPoint y: 485, distance: 214.3
click at [950, 485] on li "Impact tested as a complete unit with grille to TN75 and TN76 (with reference t…" at bounding box center [960, 488] width 477 height 53
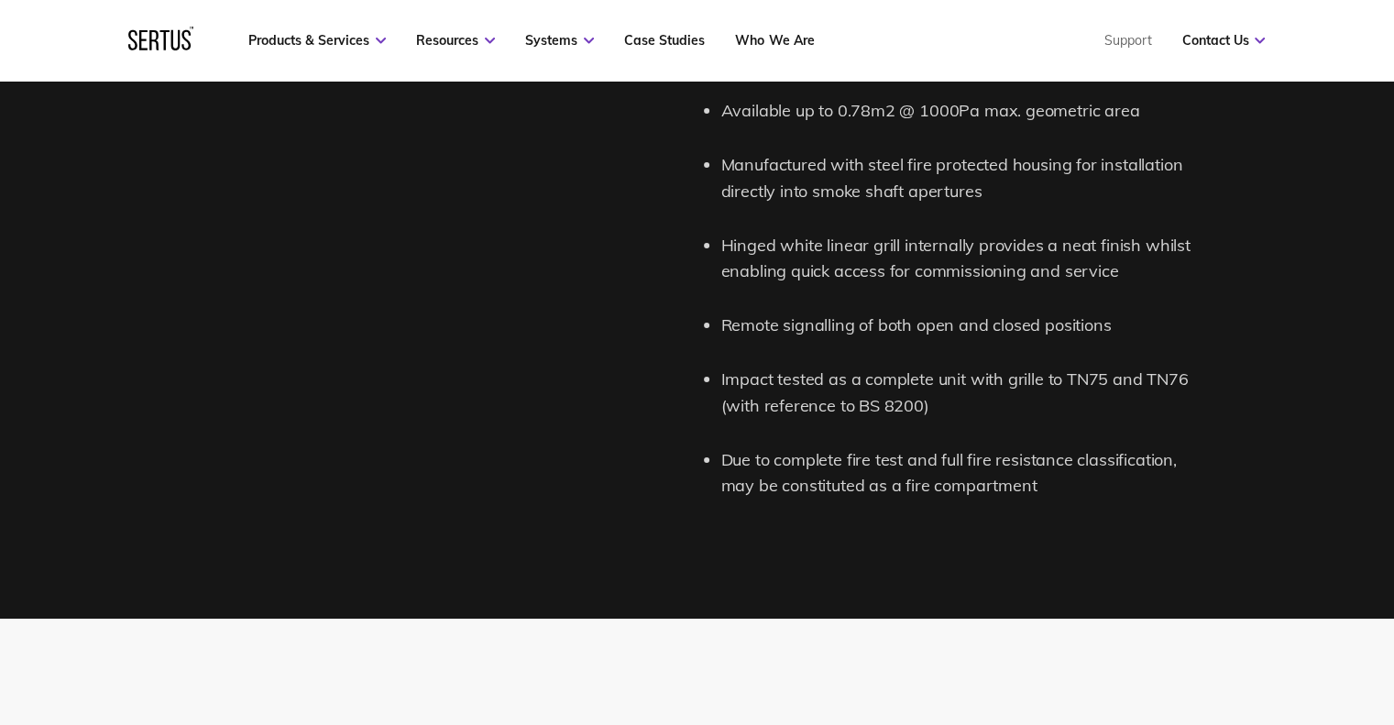
scroll to position [2444, 0]
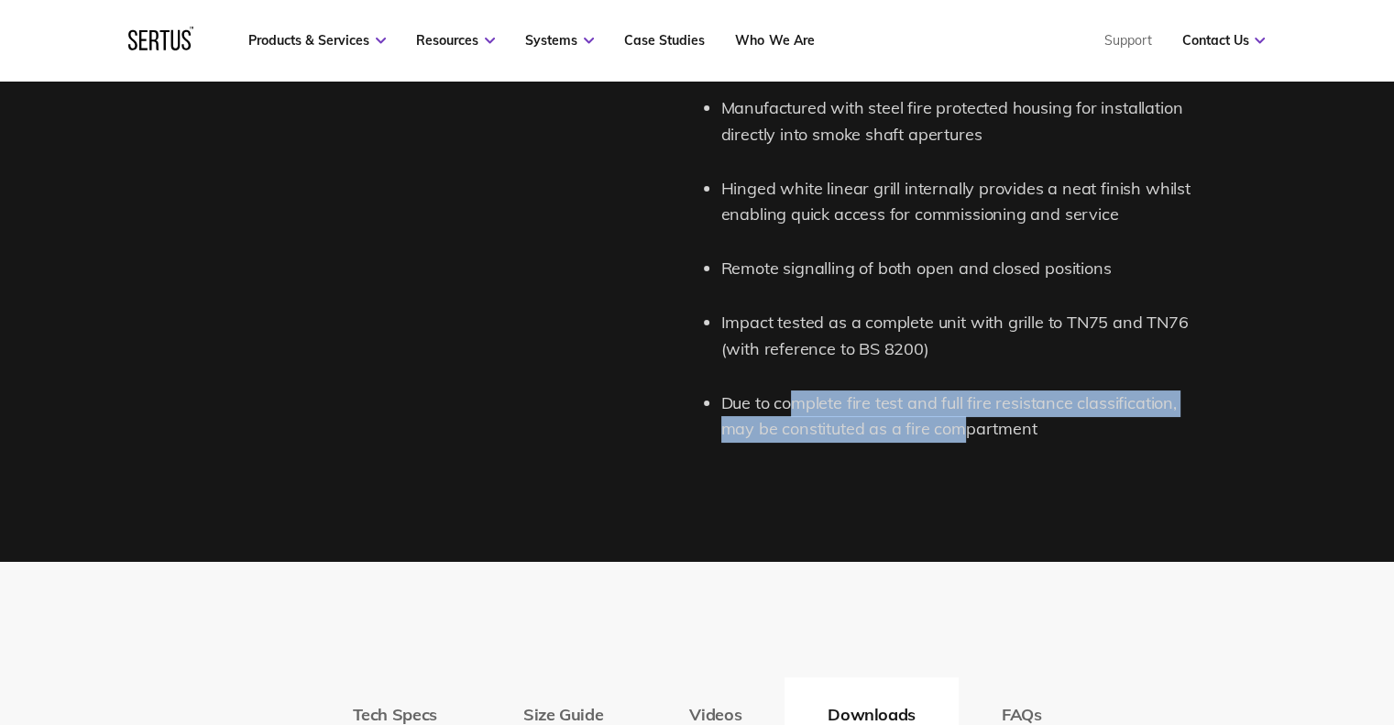
drag, startPoint x: 799, startPoint y: 407, endPoint x: 963, endPoint y: 422, distance: 164.8
click at [963, 422] on li "Due to complete fire test and full fire resistance classification, may be const…" at bounding box center [960, 417] width 477 height 53
drag, startPoint x: 1046, startPoint y: 426, endPoint x: 728, endPoint y: 402, distance: 319.0
click at [728, 402] on li "Due to complete fire test and full fire resistance classification, may be const…" at bounding box center [960, 417] width 477 height 53
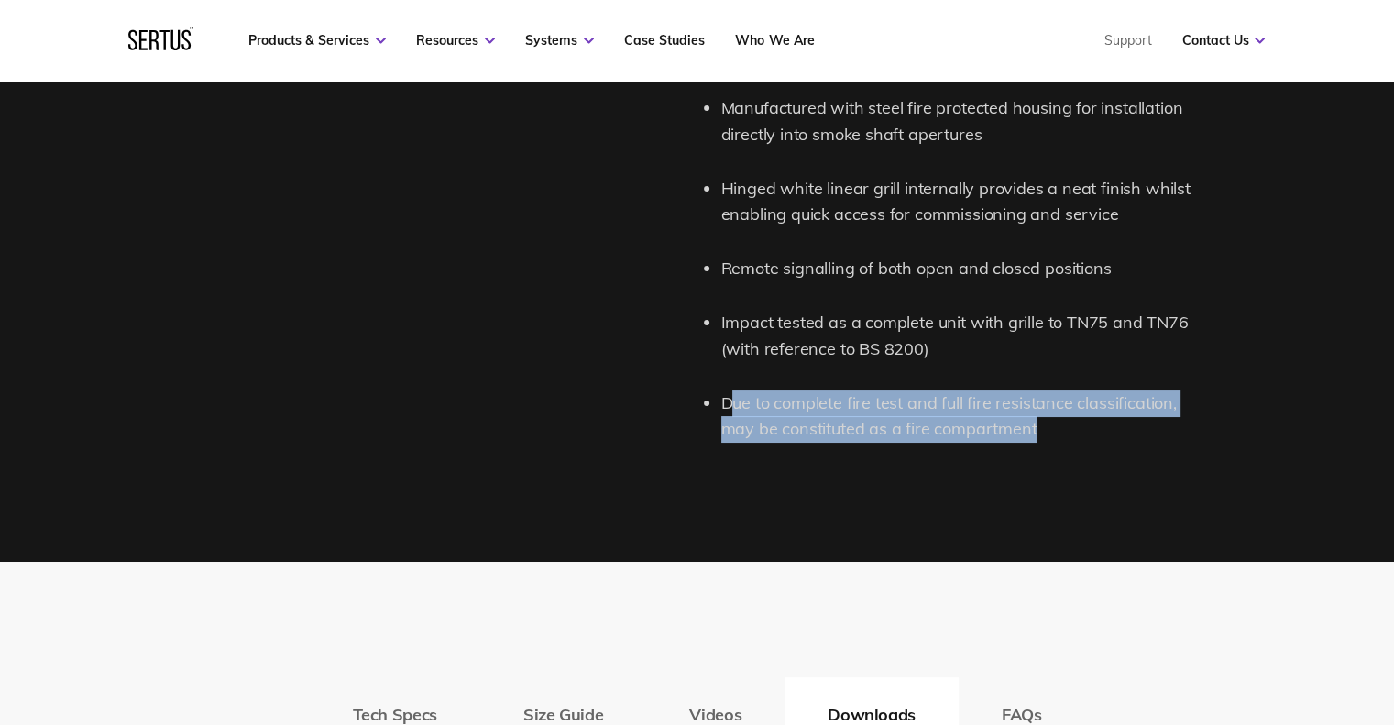
click at [783, 404] on li "Due to complete fire test and full fire resistance classification, may be const…" at bounding box center [960, 417] width 477 height 53
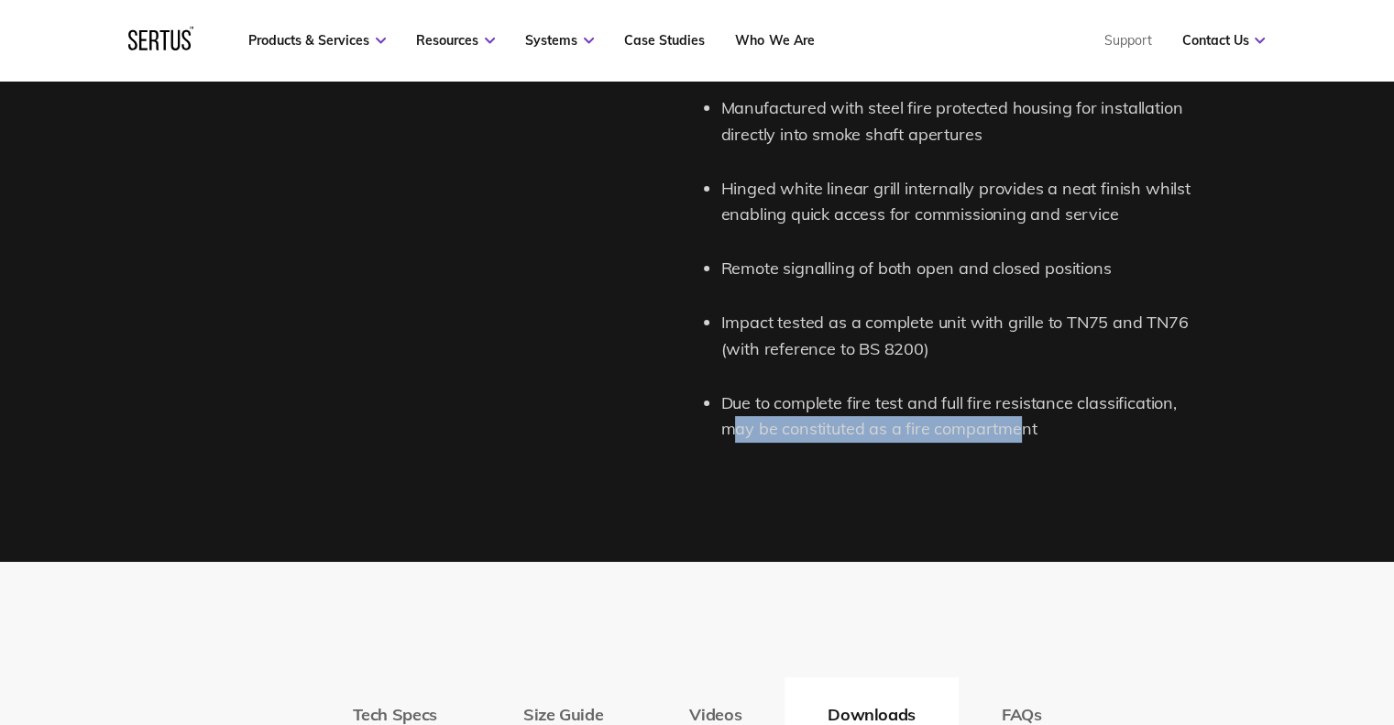
drag, startPoint x: 775, startPoint y: 438, endPoint x: 1020, endPoint y: 442, distance: 245.7
click at [1020, 442] on li "Due to complete fire test and full fire resistance classification, may be const…" at bounding box center [960, 417] width 477 height 53
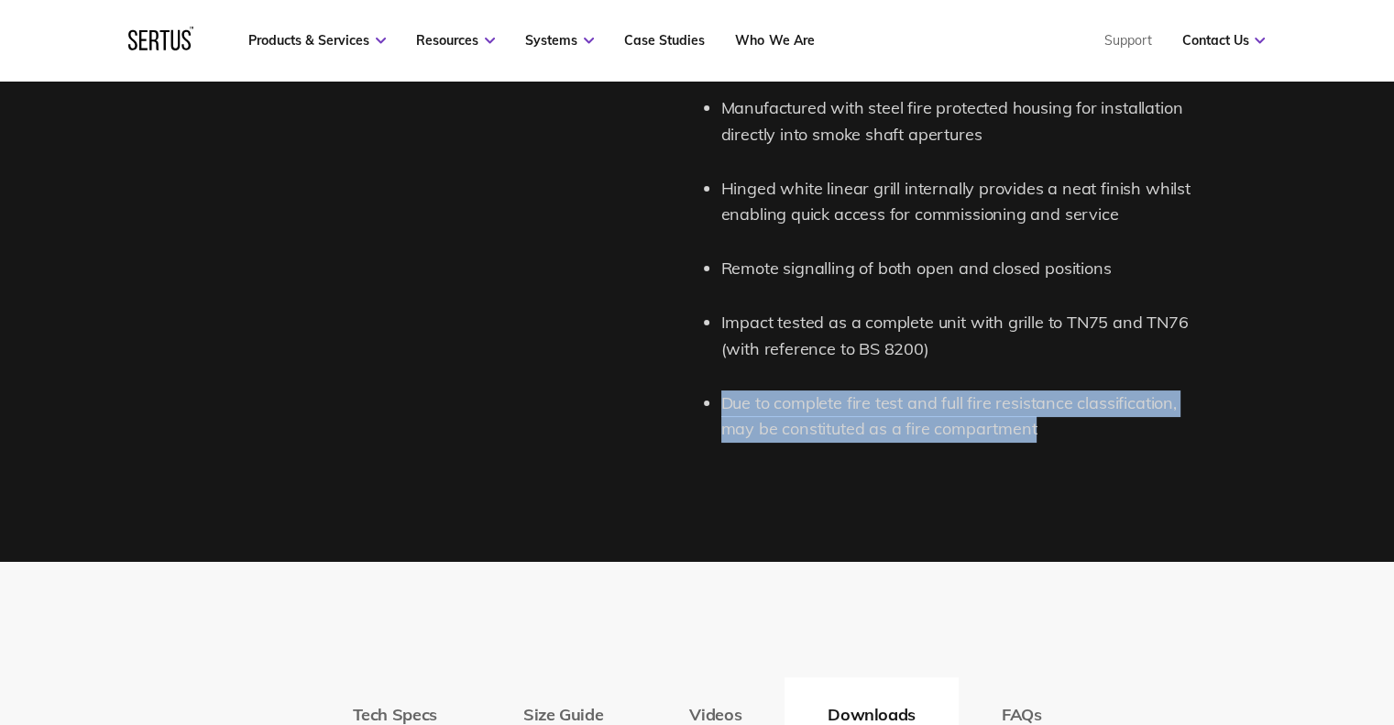
drag, startPoint x: 1054, startPoint y: 432, endPoint x: 717, endPoint y: 399, distance: 339.0
click at [717, 399] on div "Certified to BS EN 12101-8:2011 Classified to EN 13501-4:2016 Tested to EN 1366…" at bounding box center [952, 40] width 492 height 805
drag, startPoint x: 748, startPoint y: 417, endPoint x: 865, endPoint y: 424, distance: 117.6
click at [750, 418] on li "Due to complete fire test and full fire resistance classification, may be const…" at bounding box center [960, 417] width 477 height 53
drag, startPoint x: 909, startPoint y: 428, endPoint x: 918, endPoint y: 438, distance: 13.0
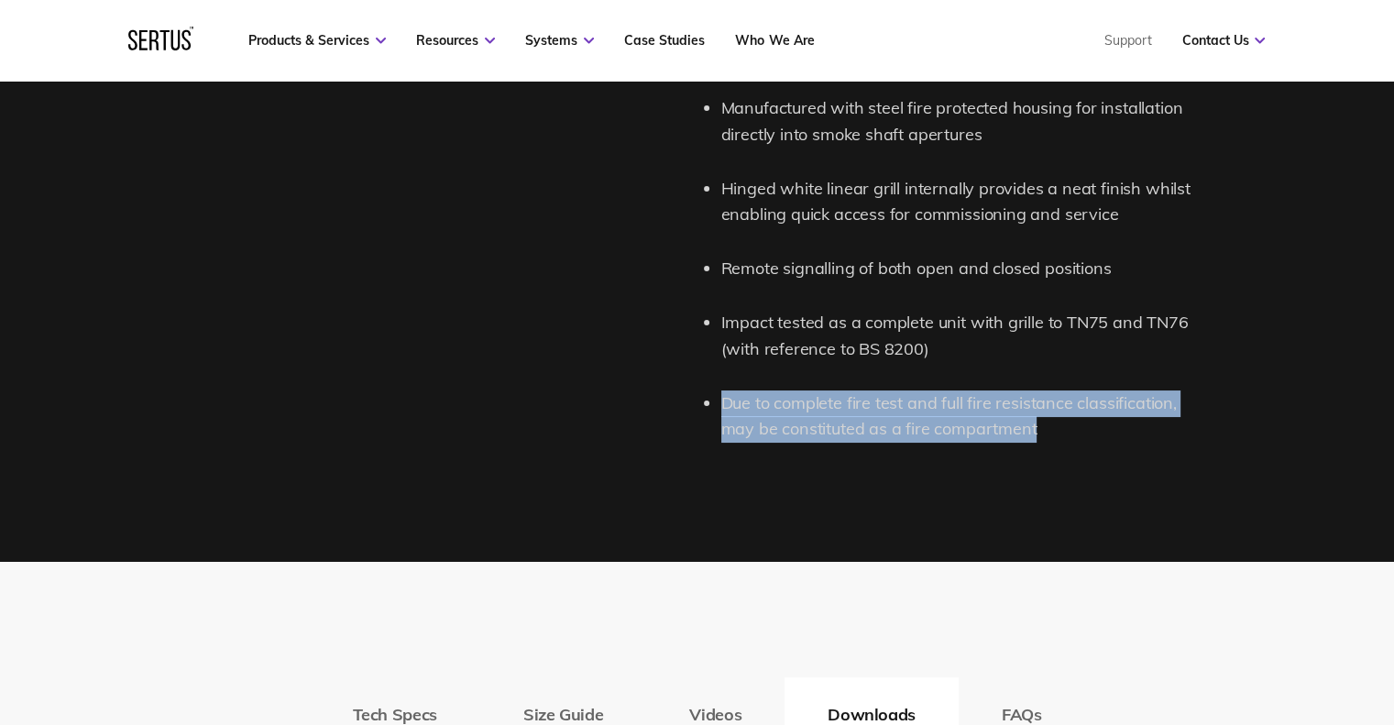
click at [909, 428] on li "Due to complete fire test and full fire resistance classification, may be const…" at bounding box center [960, 417] width 477 height 53
click at [918, 438] on li "Due to complete fire test and full fire resistance classification, may be const…" at bounding box center [960, 417] width 477 height 53
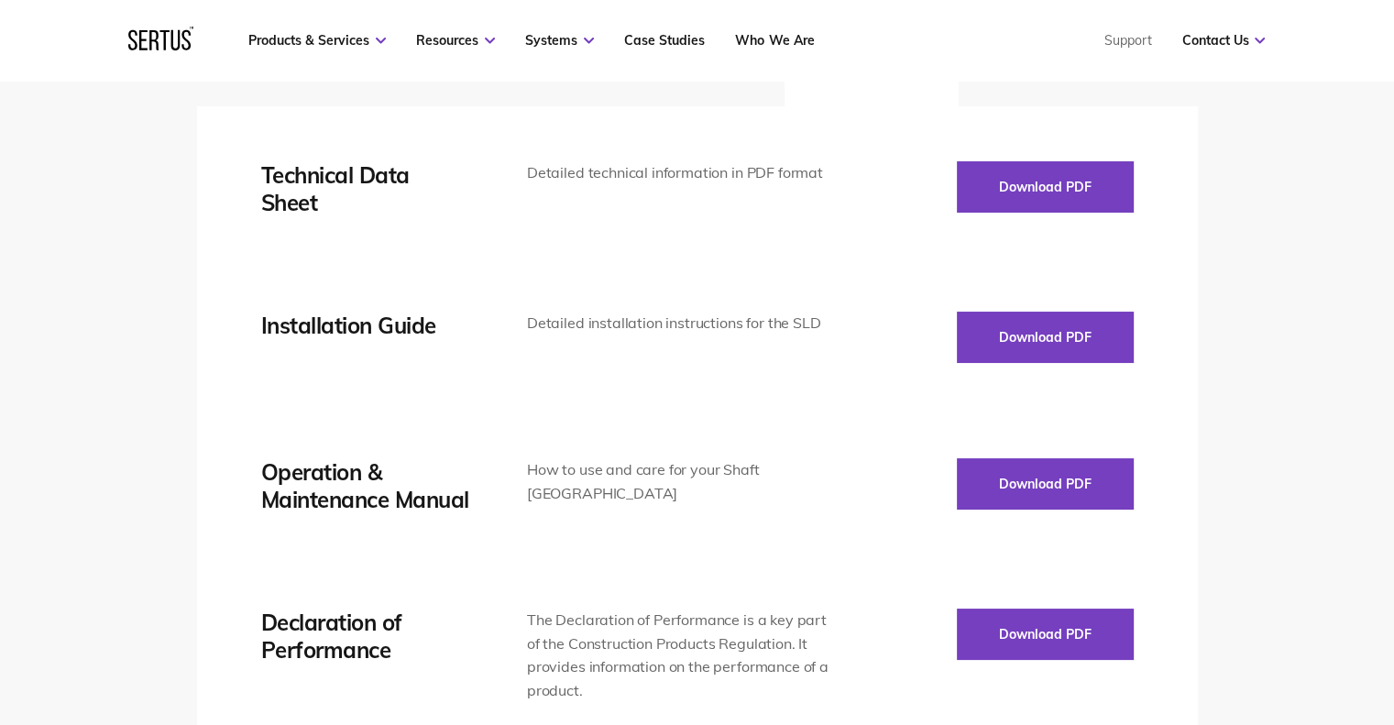
scroll to position [3056, 0]
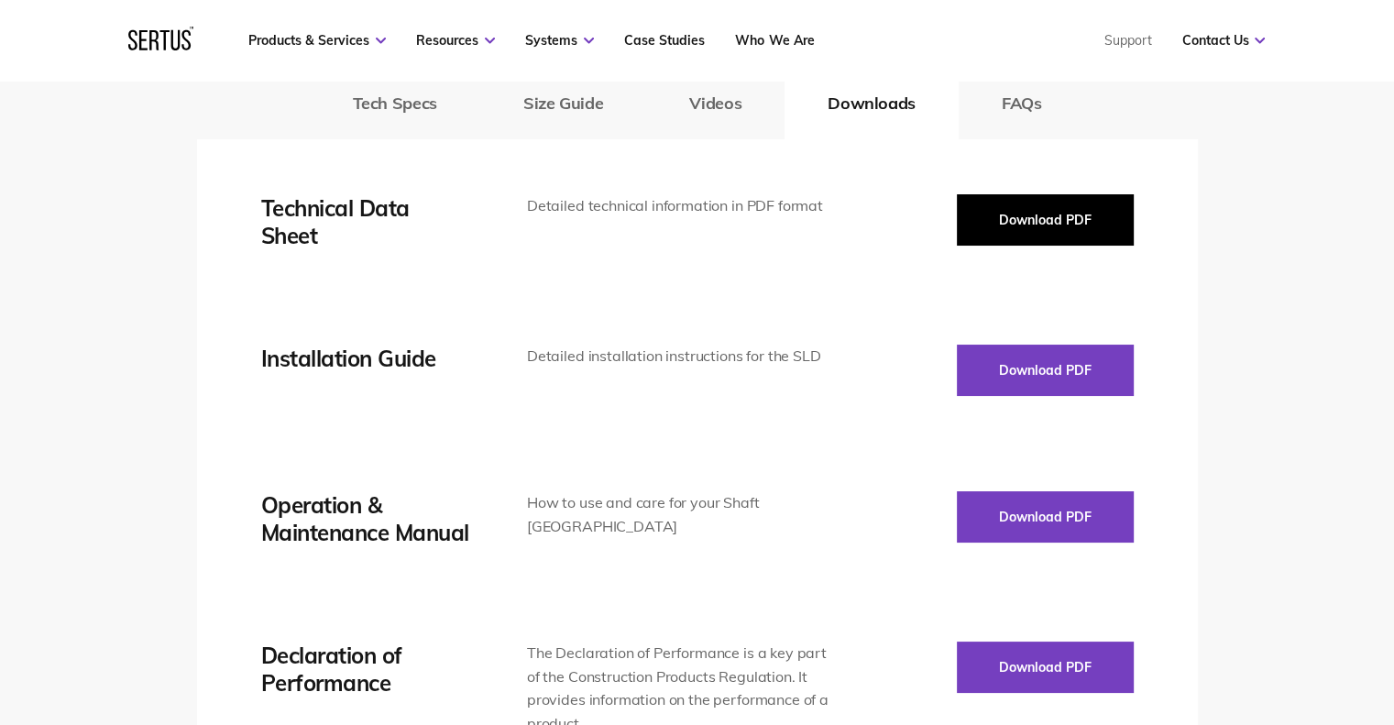
click at [1014, 220] on button "Download PDF" at bounding box center [1045, 219] width 177 height 51
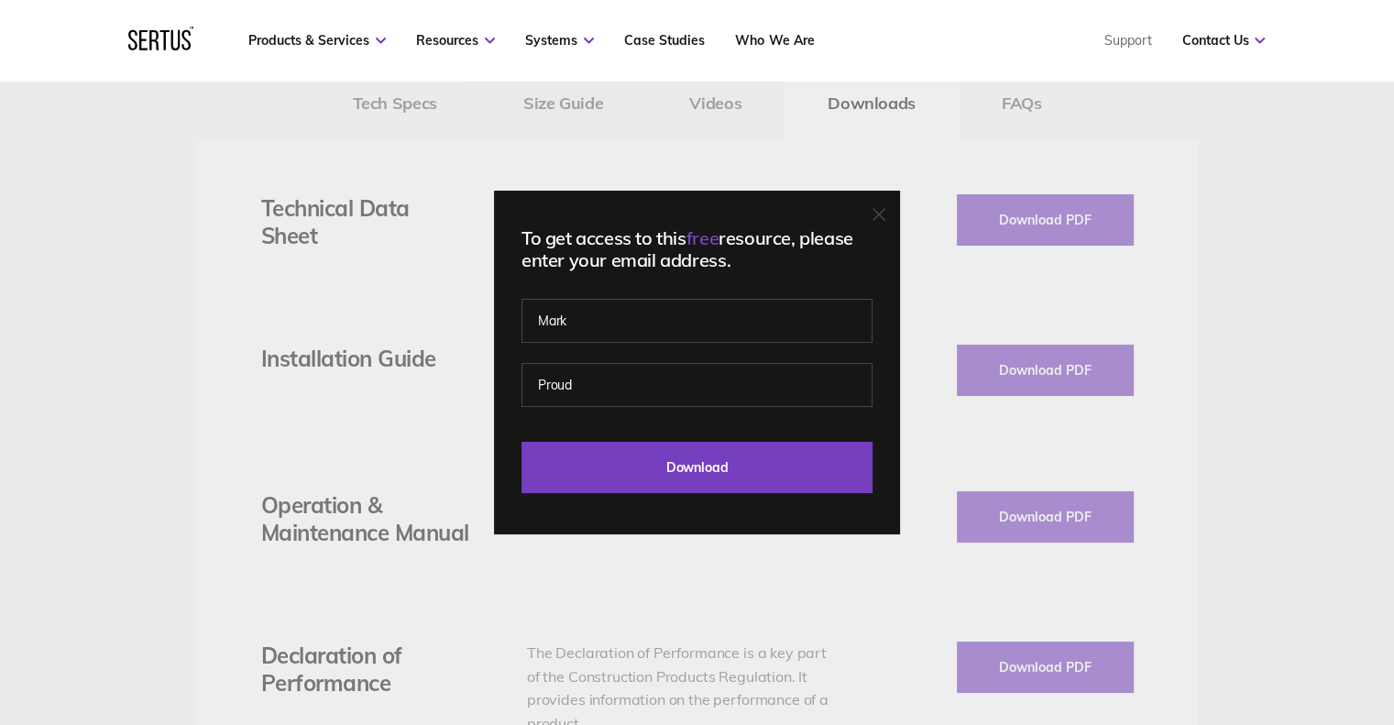
click at [647, 426] on fieldset "[PERSON_NAME]" at bounding box center [697, 372] width 351 height 128
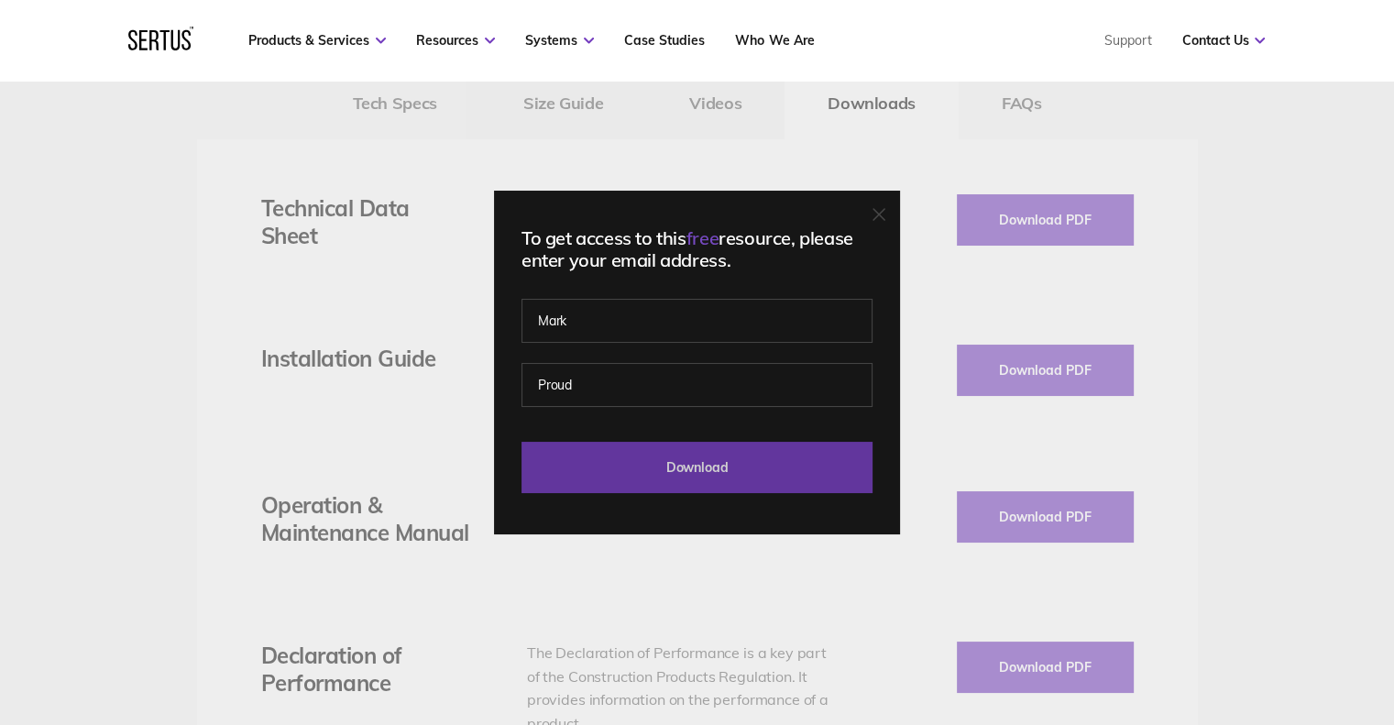
click at [693, 462] on input "Download" at bounding box center [697, 467] width 351 height 51
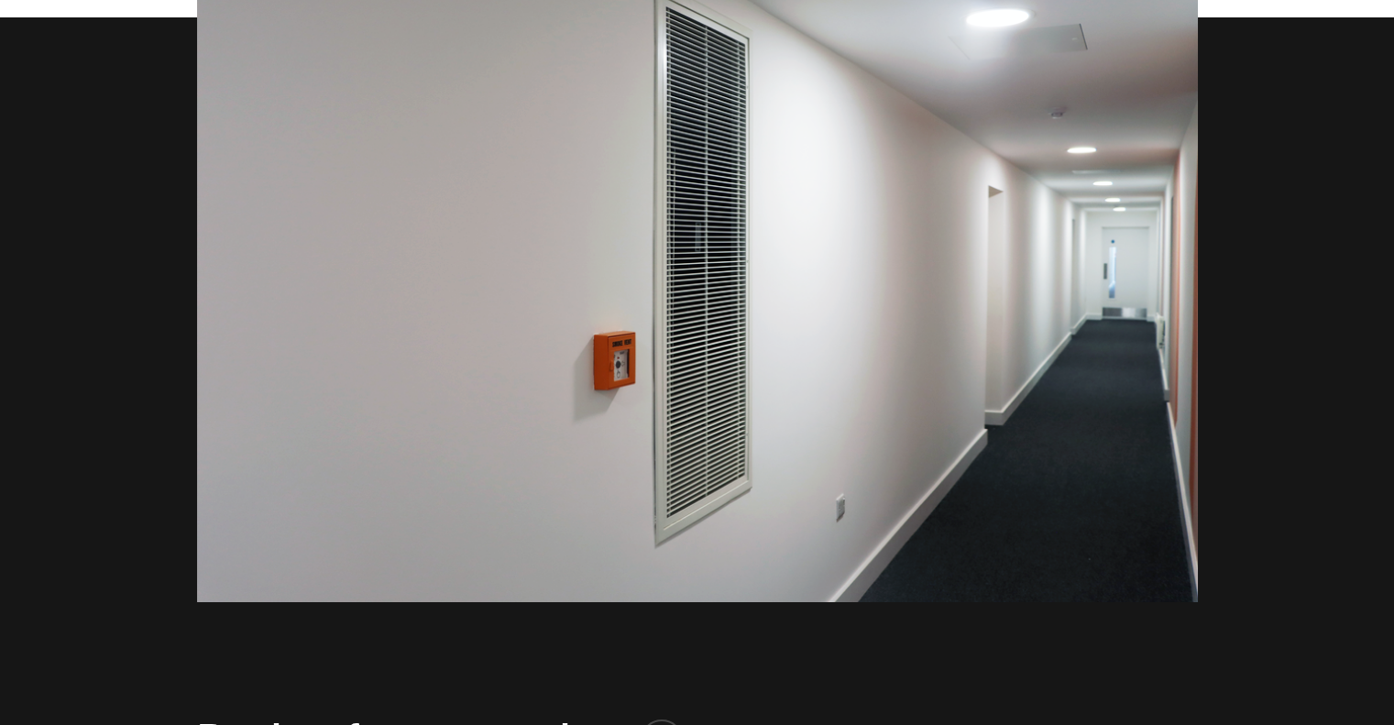
scroll to position [0, 0]
